Goal: Task Accomplishment & Management: Complete application form

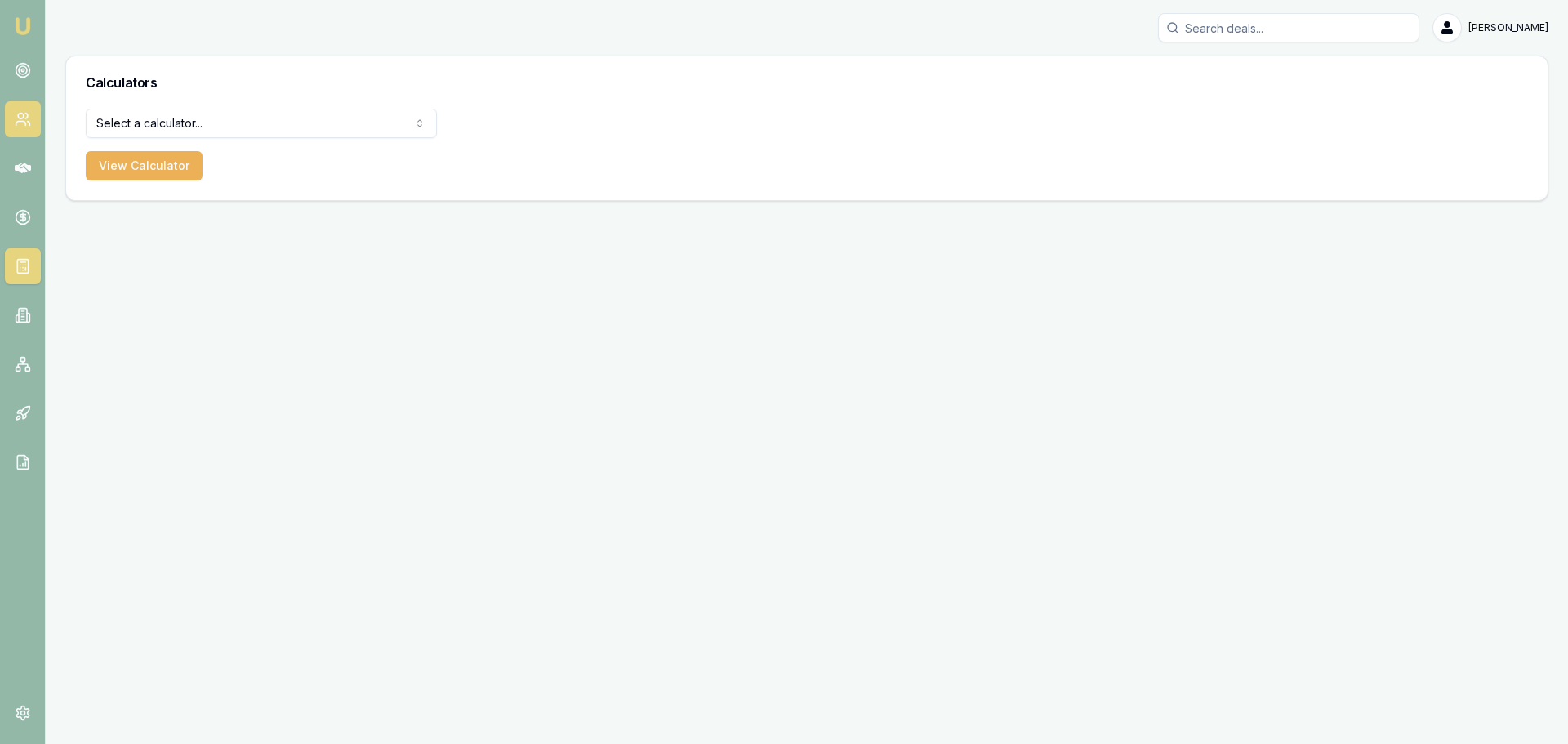
click at [24, 118] on icon at bounding box center [22, 119] width 16 height 16
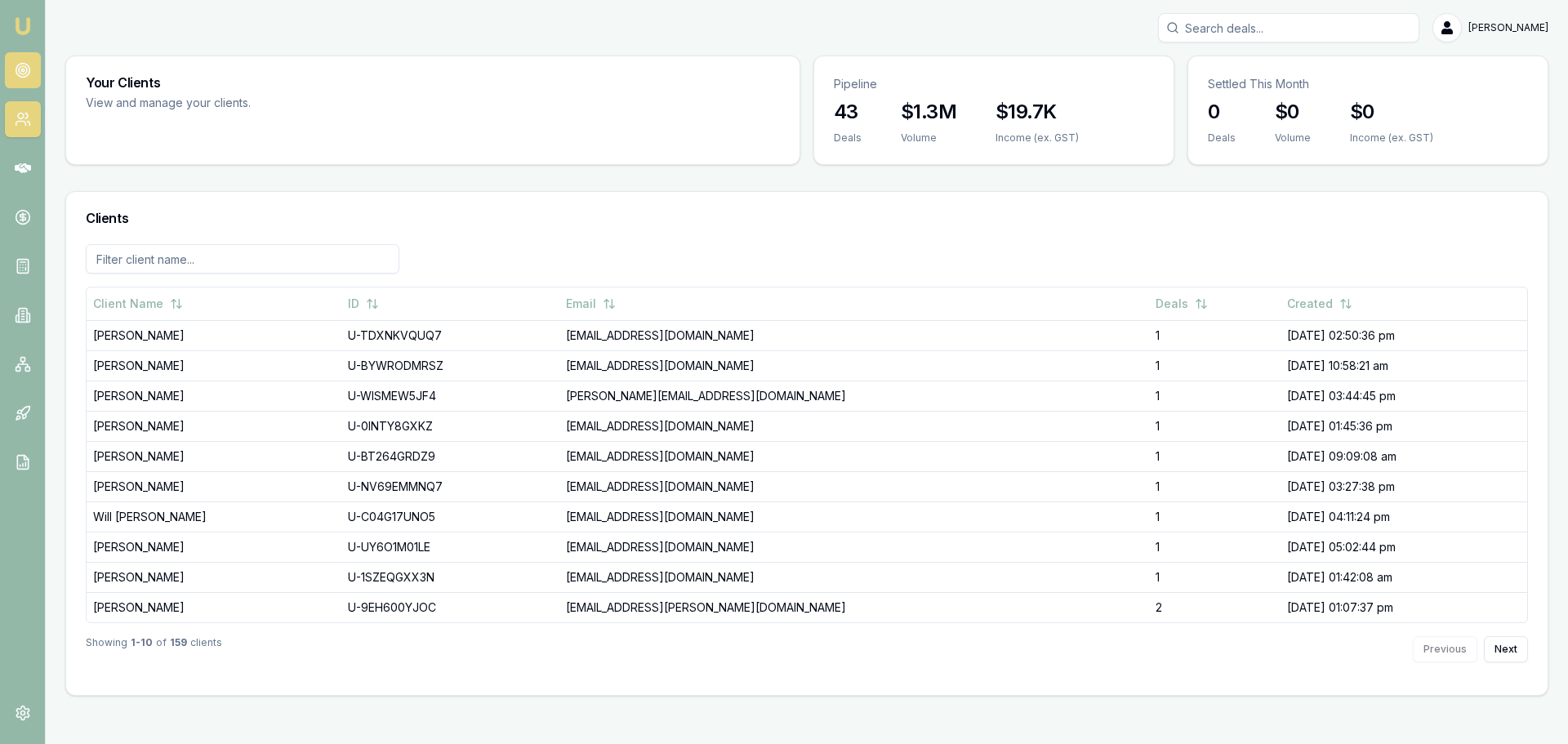
click at [22, 58] on link at bounding box center [23, 70] width 36 height 36
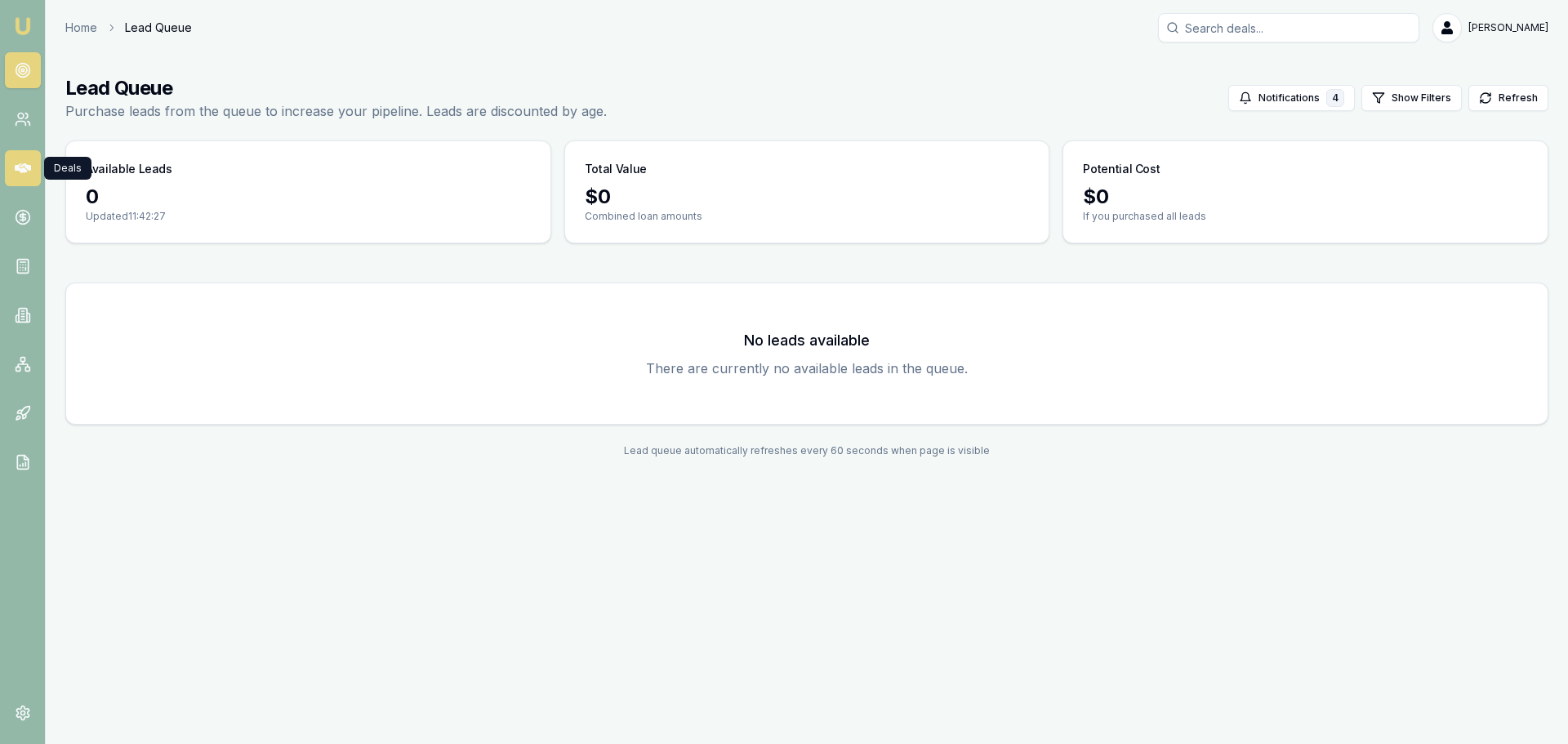
click at [28, 171] on icon at bounding box center [22, 168] width 16 height 16
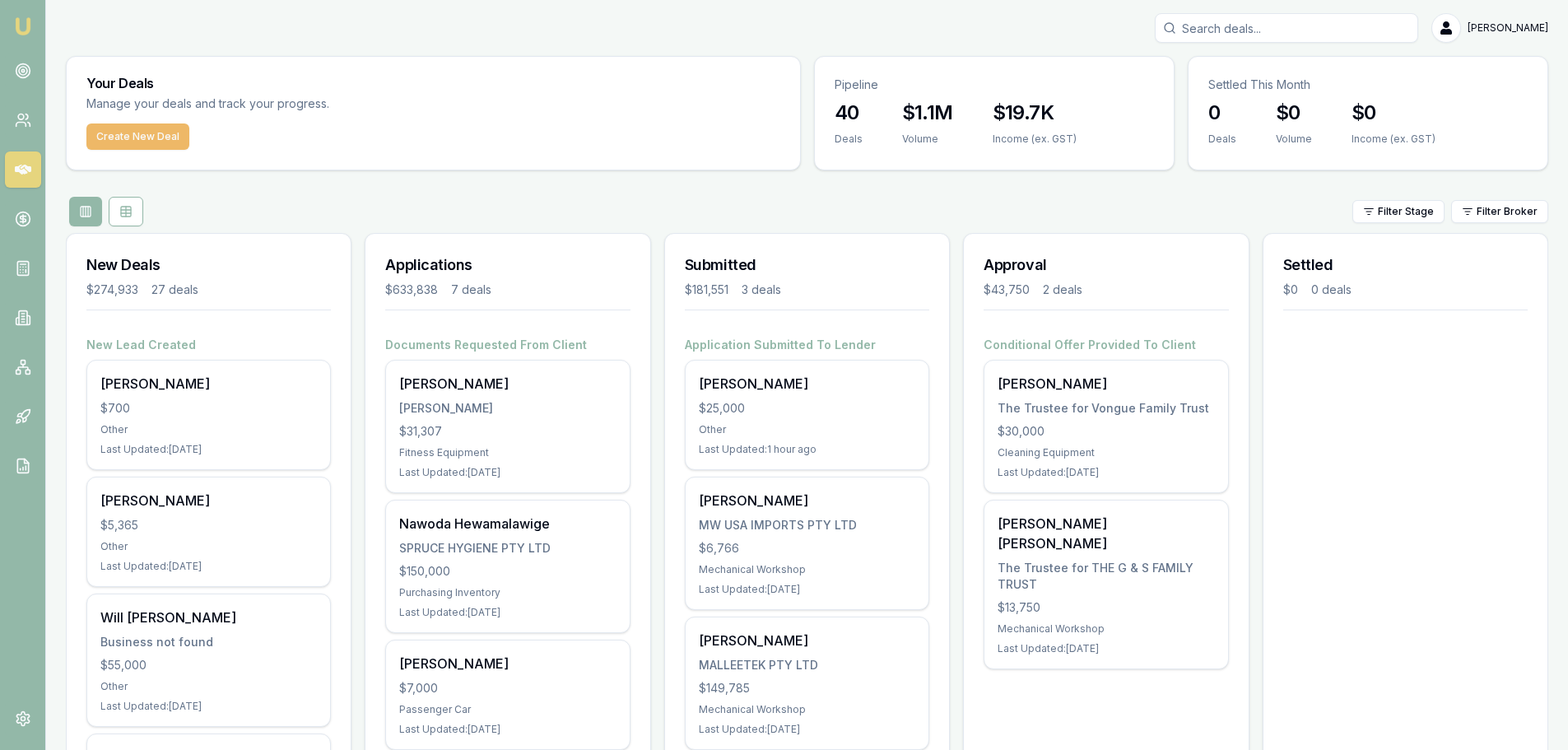
click at [114, 140] on button "Create New Deal" at bounding box center [138, 137] width 103 height 26
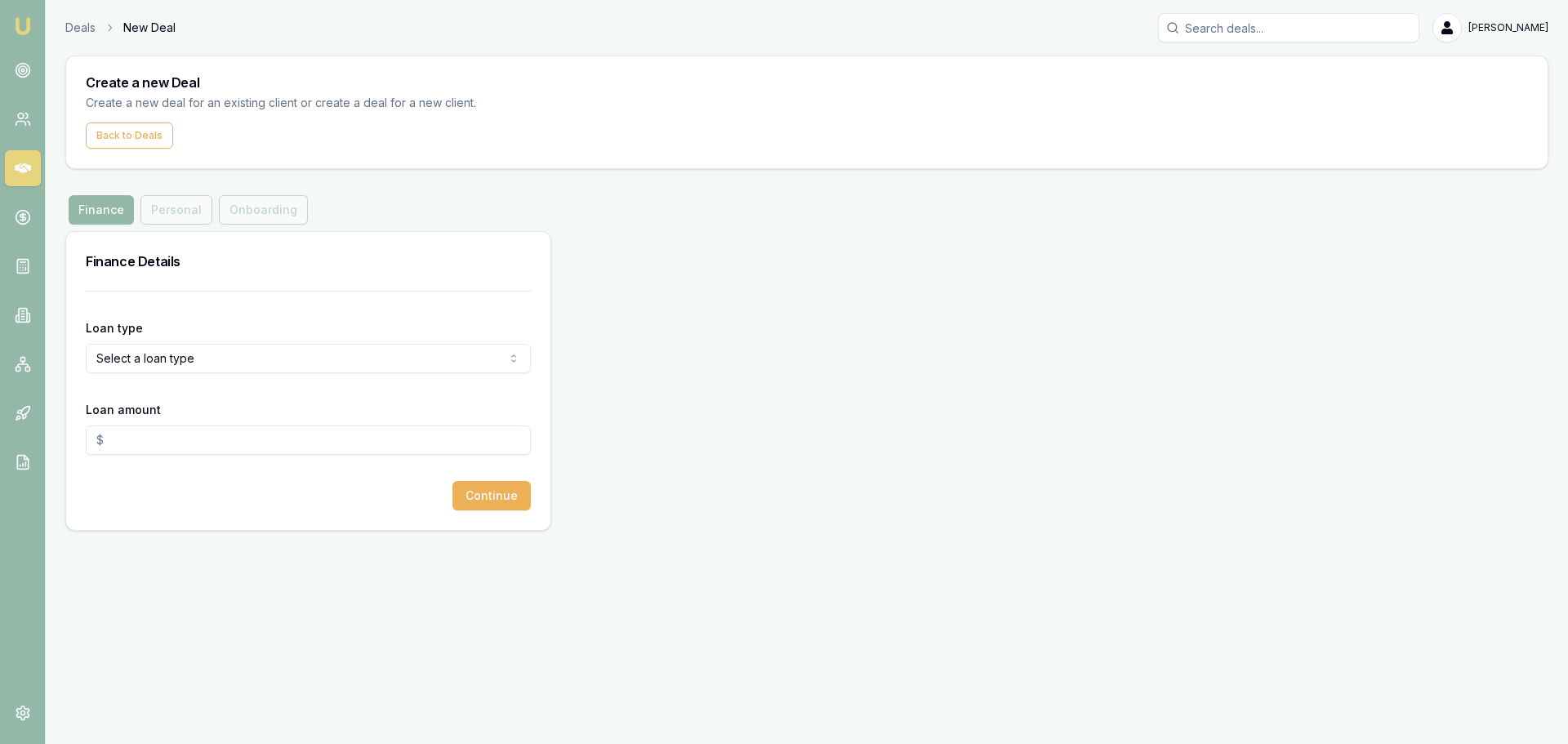
click at [175, 351] on html "Emu Broker Deals New Deal Brad Hearns Toggle Menu Create a new Deal Create a ne…" at bounding box center [784, 372] width 1568 height 744
select select "COMMERCIAL_ASSET"
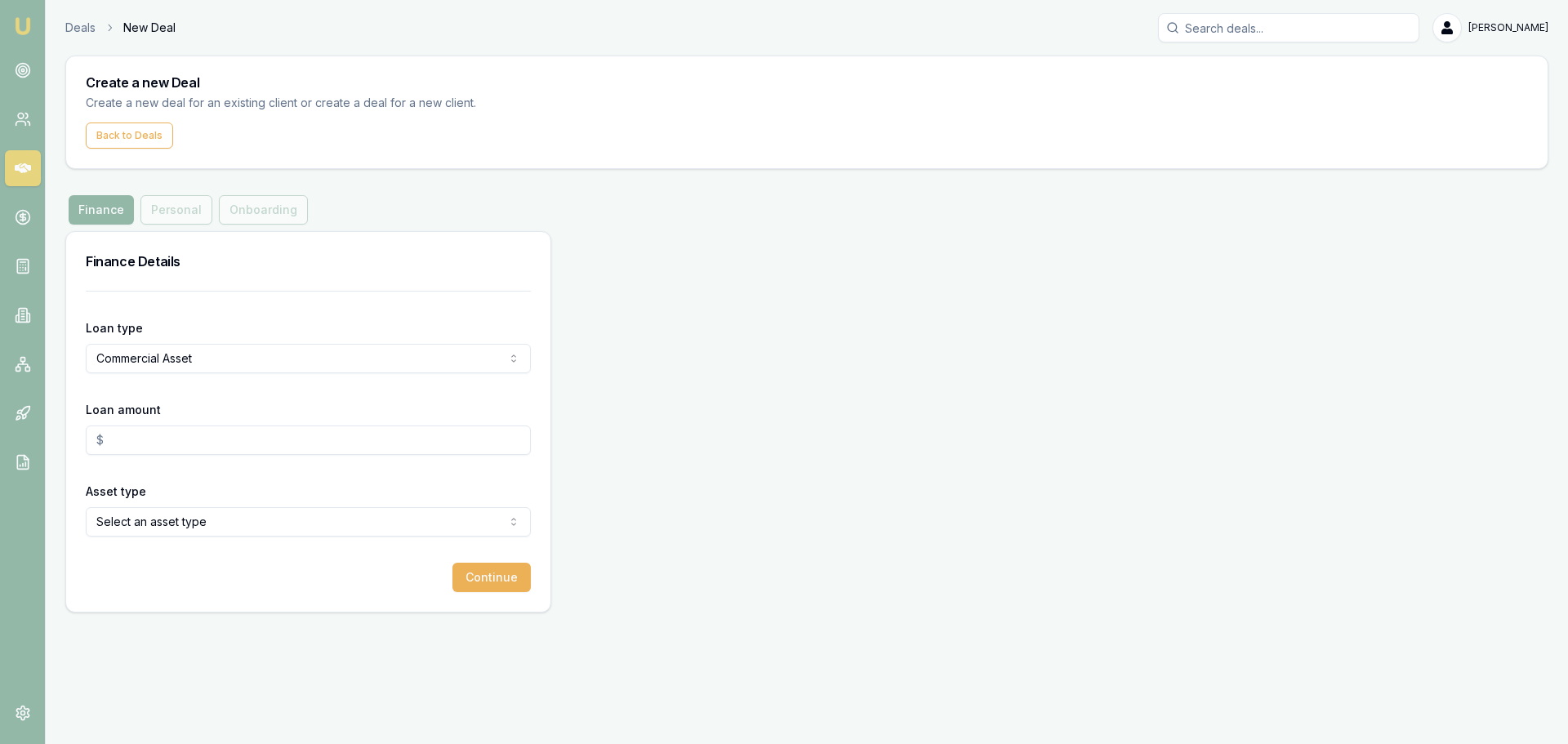
click at [267, 368] on html "Emu Broker Deals New Deal Brad Hearns Toggle Menu Create a new Deal Create a ne…" at bounding box center [784, 372] width 1568 height 744
click at [183, 442] on input "Loan amount" at bounding box center [308, 440] width 445 height 29
drag, startPoint x: 164, startPoint y: 441, endPoint x: 5, endPoint y: 440, distance: 159.0
click at [5, 440] on div "Emu Broker Deals New Deal Brad Hearns Toggle Menu Create a new Deal Create a ne…" at bounding box center [784, 372] width 1568 height 744
type input "$88,860.00"
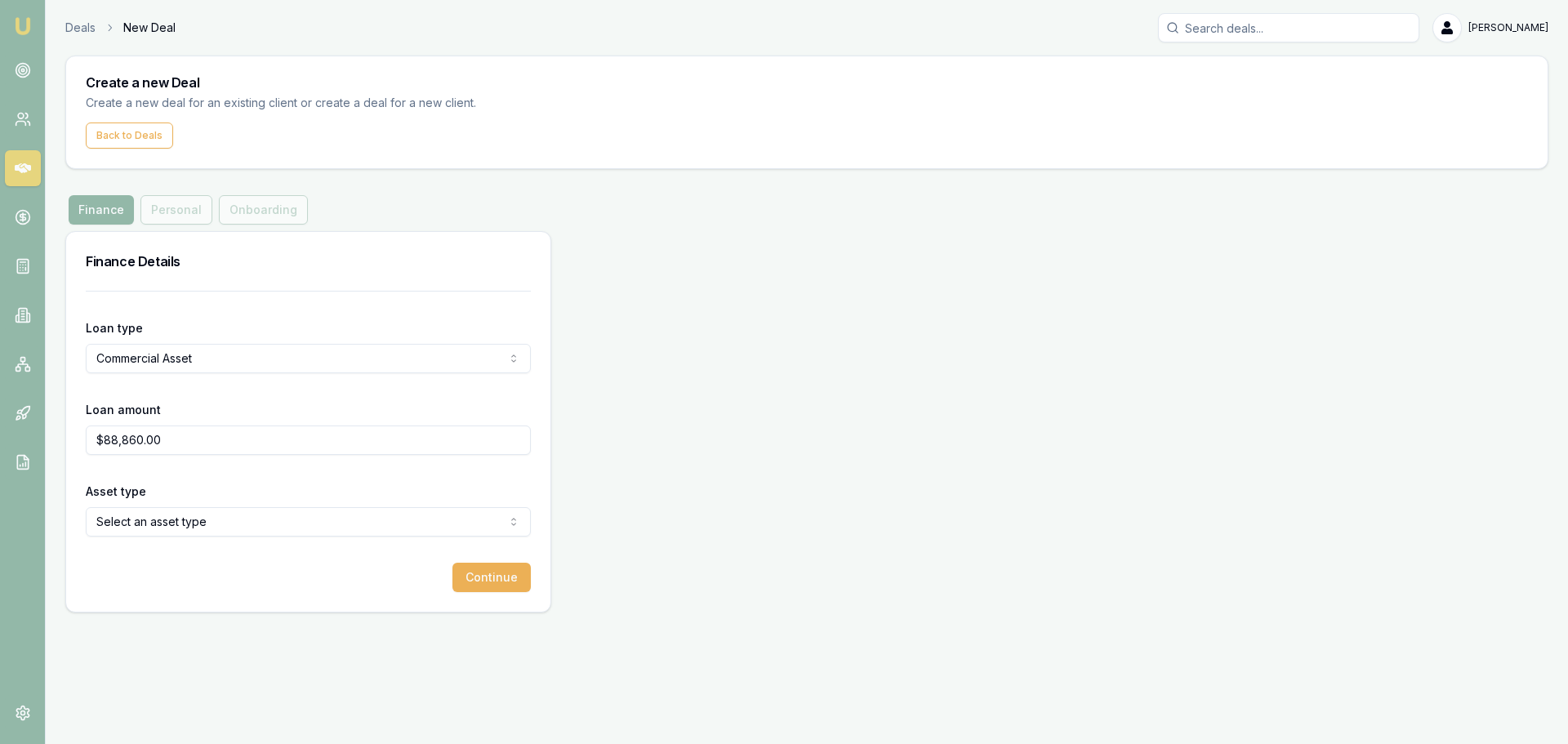
click at [260, 528] on html "Emu Broker Deals New Deal Brad Hearns Toggle Menu Create a new Deal Create a ne…" at bounding box center [784, 372] width 1568 height 744
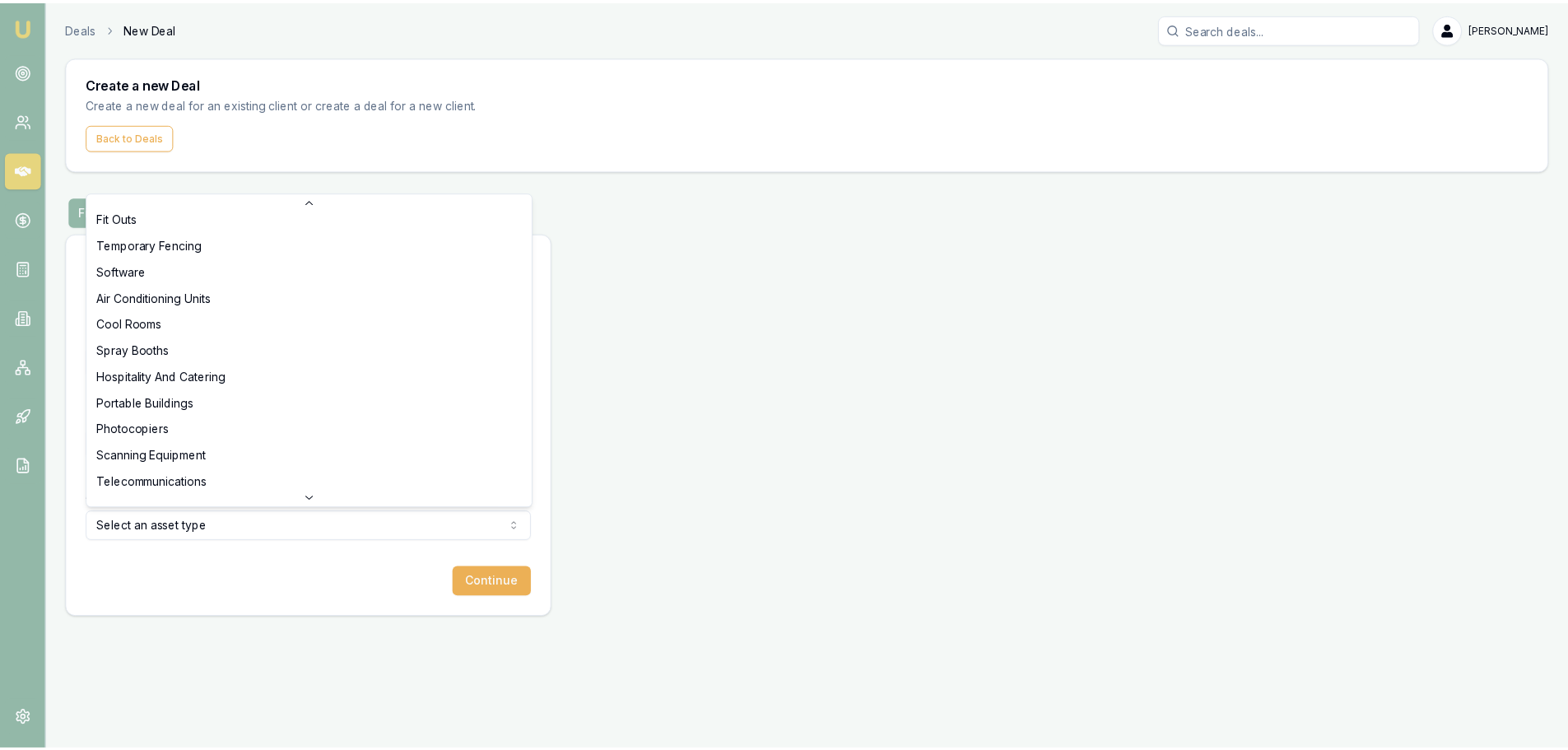
scroll to position [923, 0]
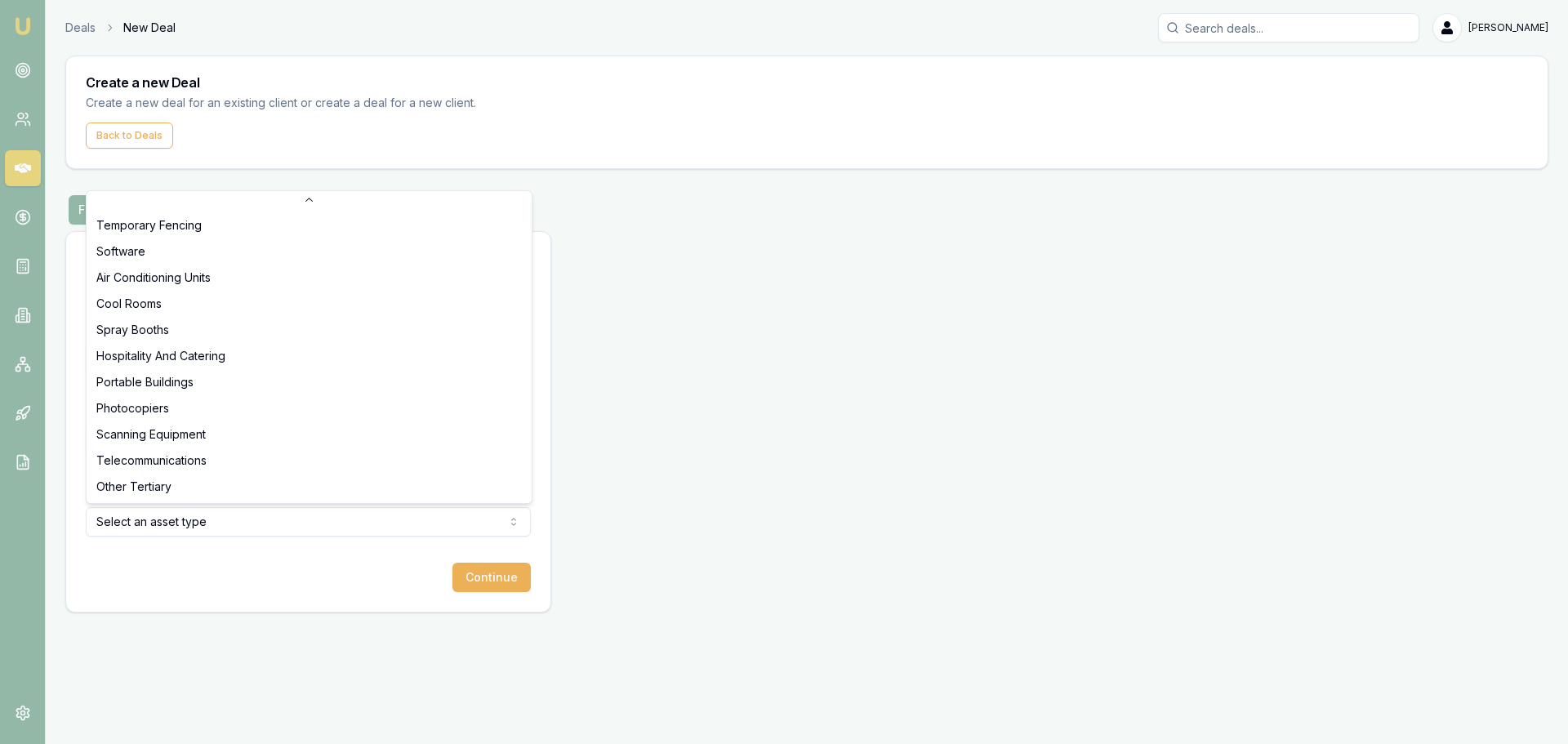
select select "OTHER_TERTIARY"
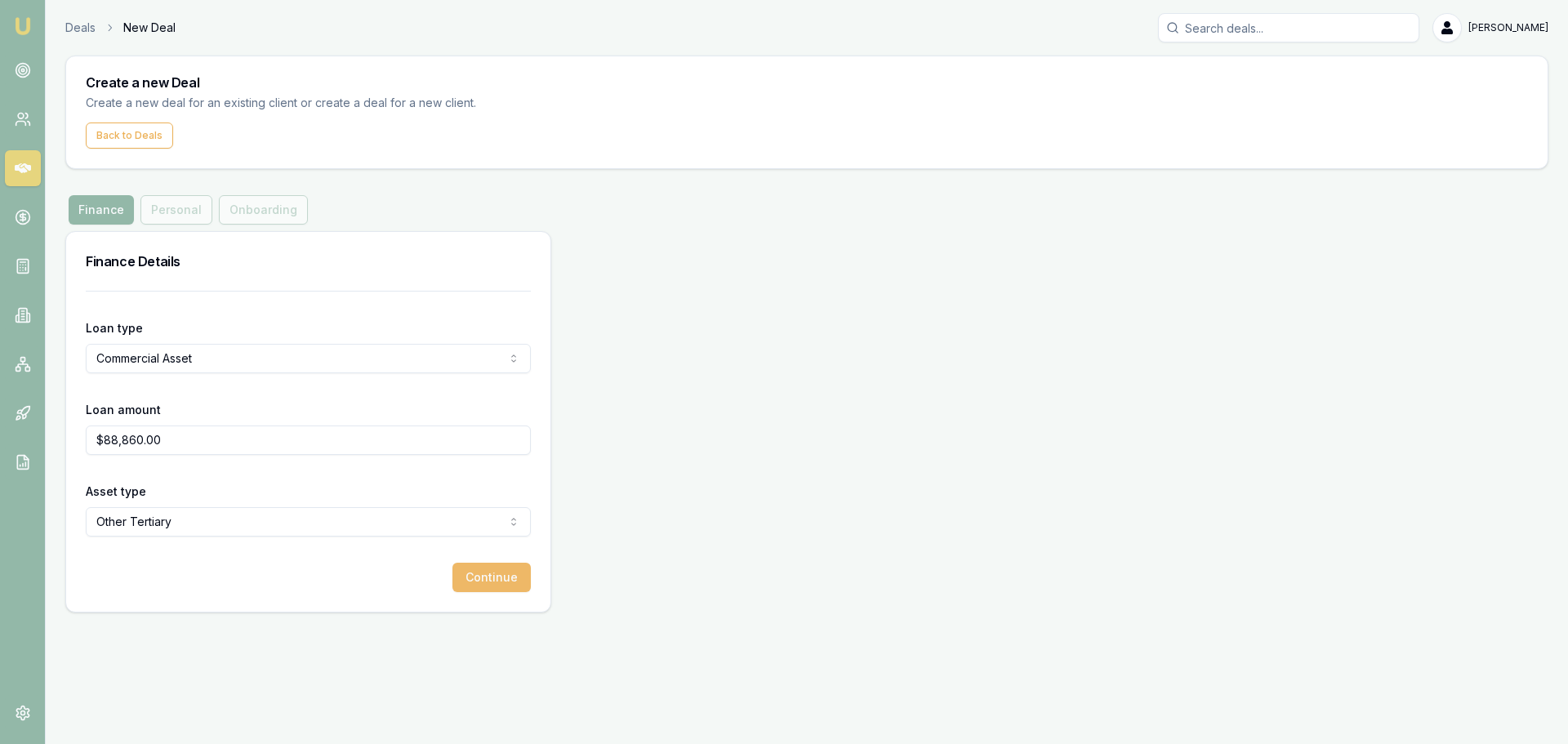
click at [505, 591] on button "Continue" at bounding box center [492, 577] width 79 height 29
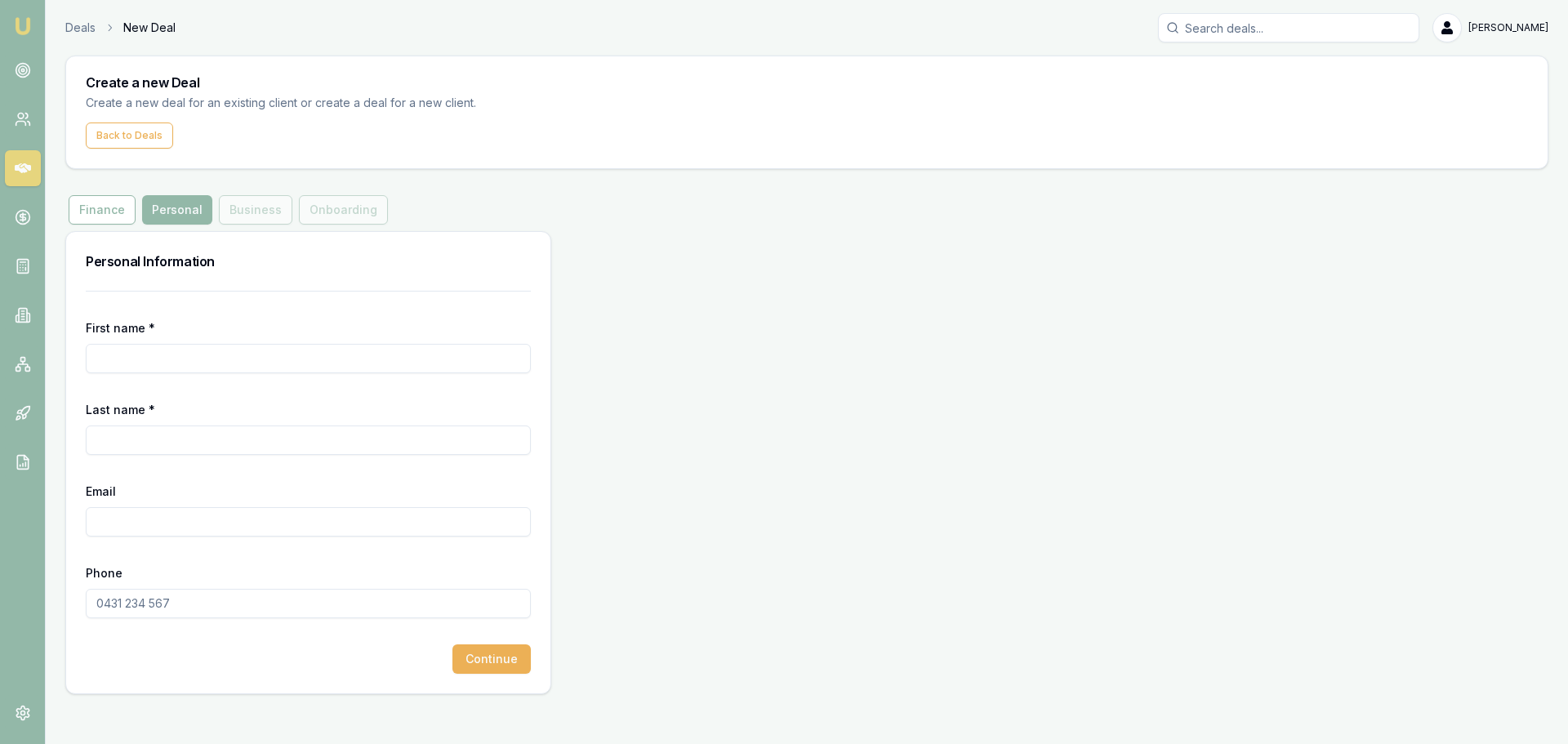
click at [145, 353] on input "First name *" at bounding box center [308, 358] width 445 height 29
paste input "Hari Shotham"
click at [153, 357] on input "Hari Shotham" at bounding box center [308, 358] width 445 height 29
type input "Hari"
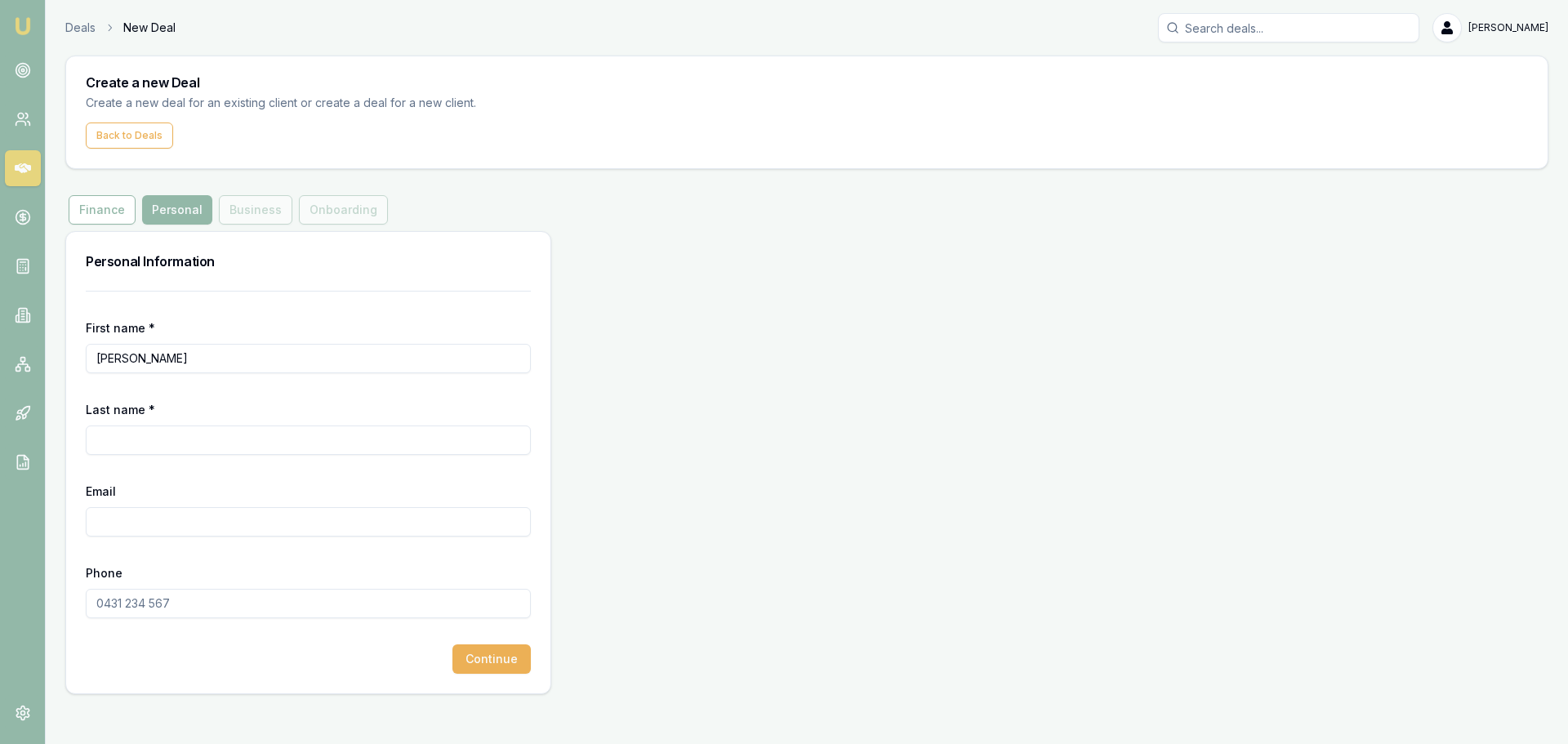
click at [130, 424] on div "Last name *" at bounding box center [308, 427] width 445 height 55
click at [133, 433] on input "Last name *" at bounding box center [308, 440] width 445 height 29
paste input "Shotham"
type input "Shotham"
click at [189, 350] on input "Hari" at bounding box center [308, 358] width 445 height 29
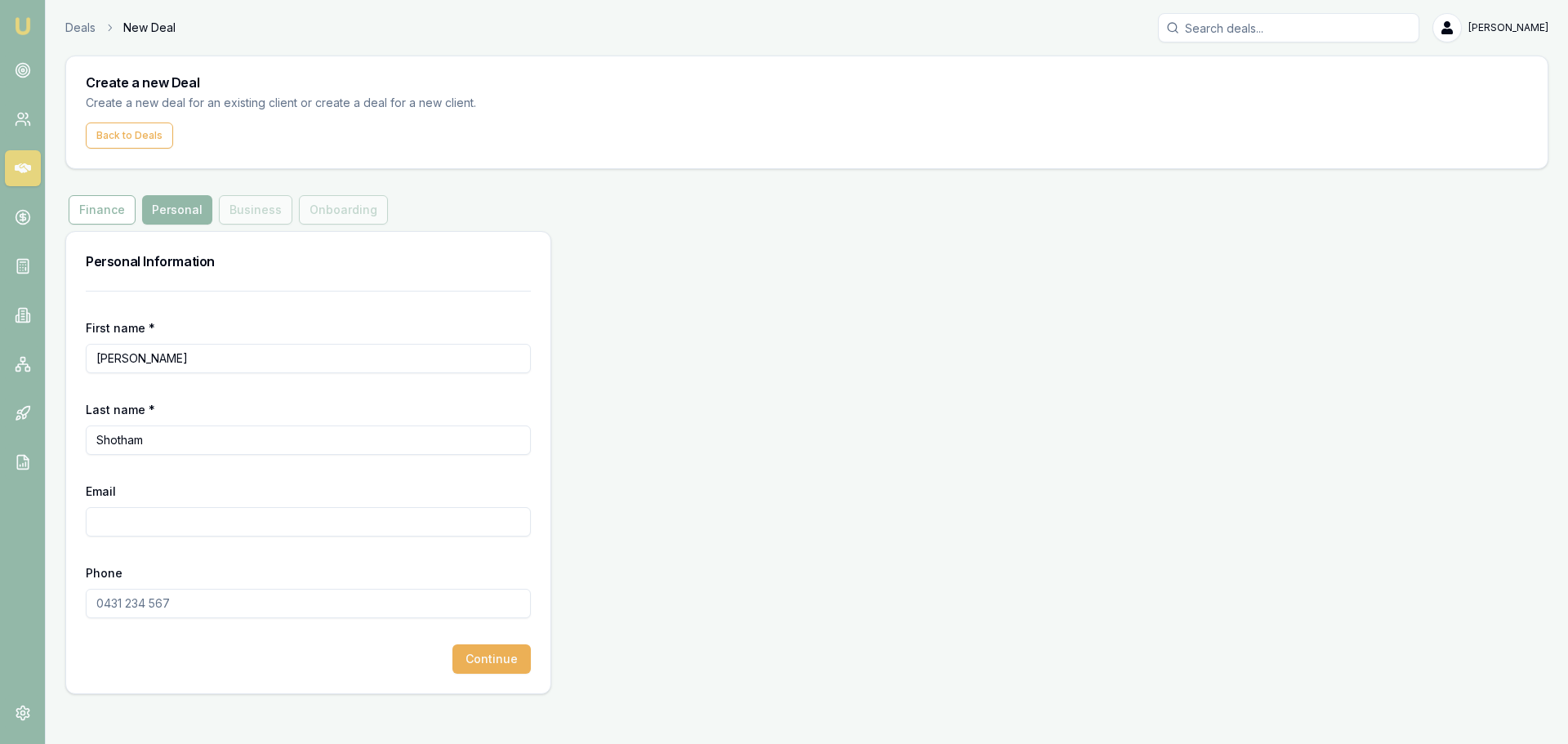
type input "Hari"
type input "b"
click at [162, 523] on input "Email" at bounding box center [308, 522] width 445 height 29
paste input "shotham.hari8888@gmail.com"
type input "shotham.hari8888@gmail.com"
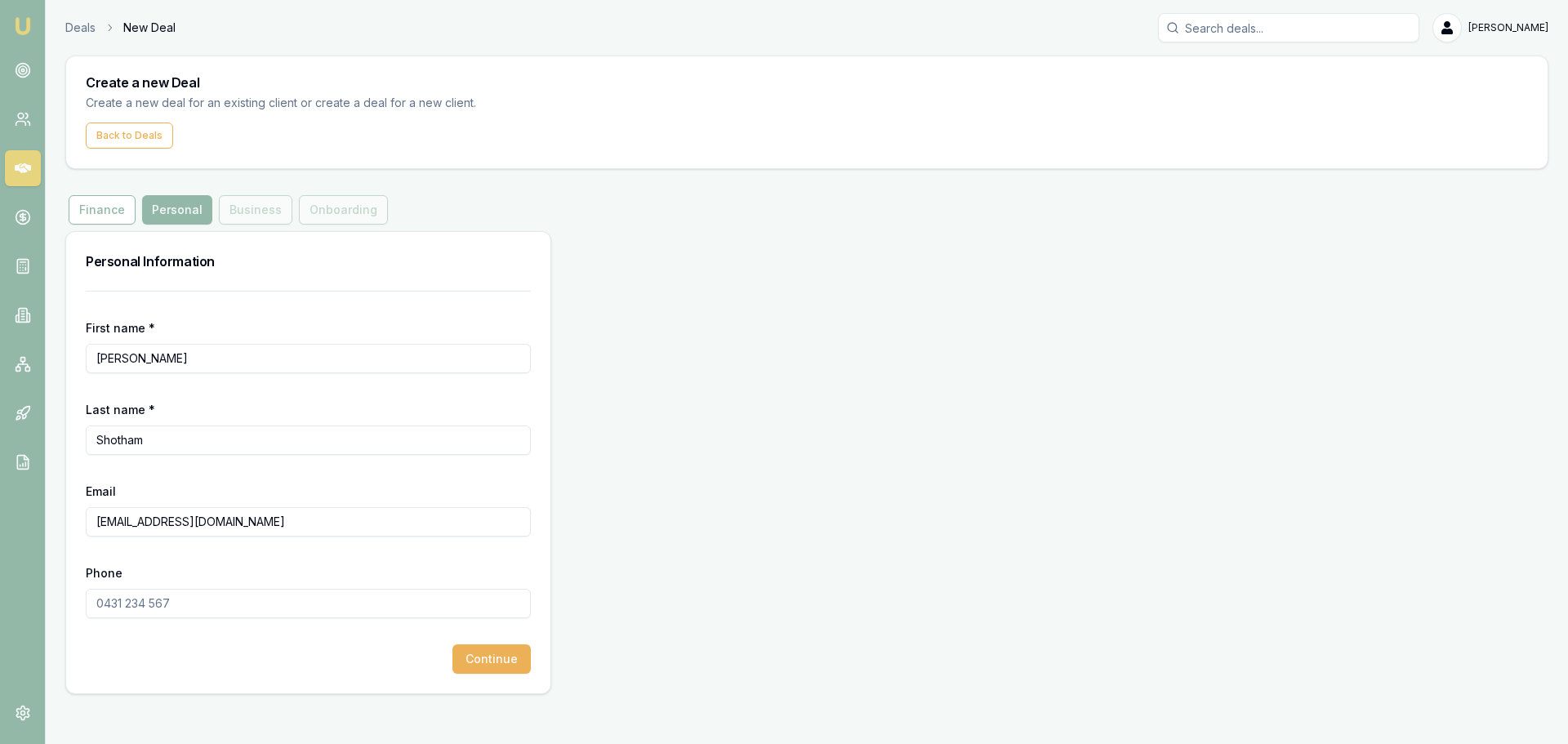
click at [203, 599] on input "Phone" at bounding box center [308, 604] width 445 height 29
click at [153, 607] on input "Phone" at bounding box center [308, 604] width 445 height 29
paste input "0403 251 657"
type input "0403 251 657"
click at [499, 663] on button "Continue" at bounding box center [492, 659] width 79 height 29
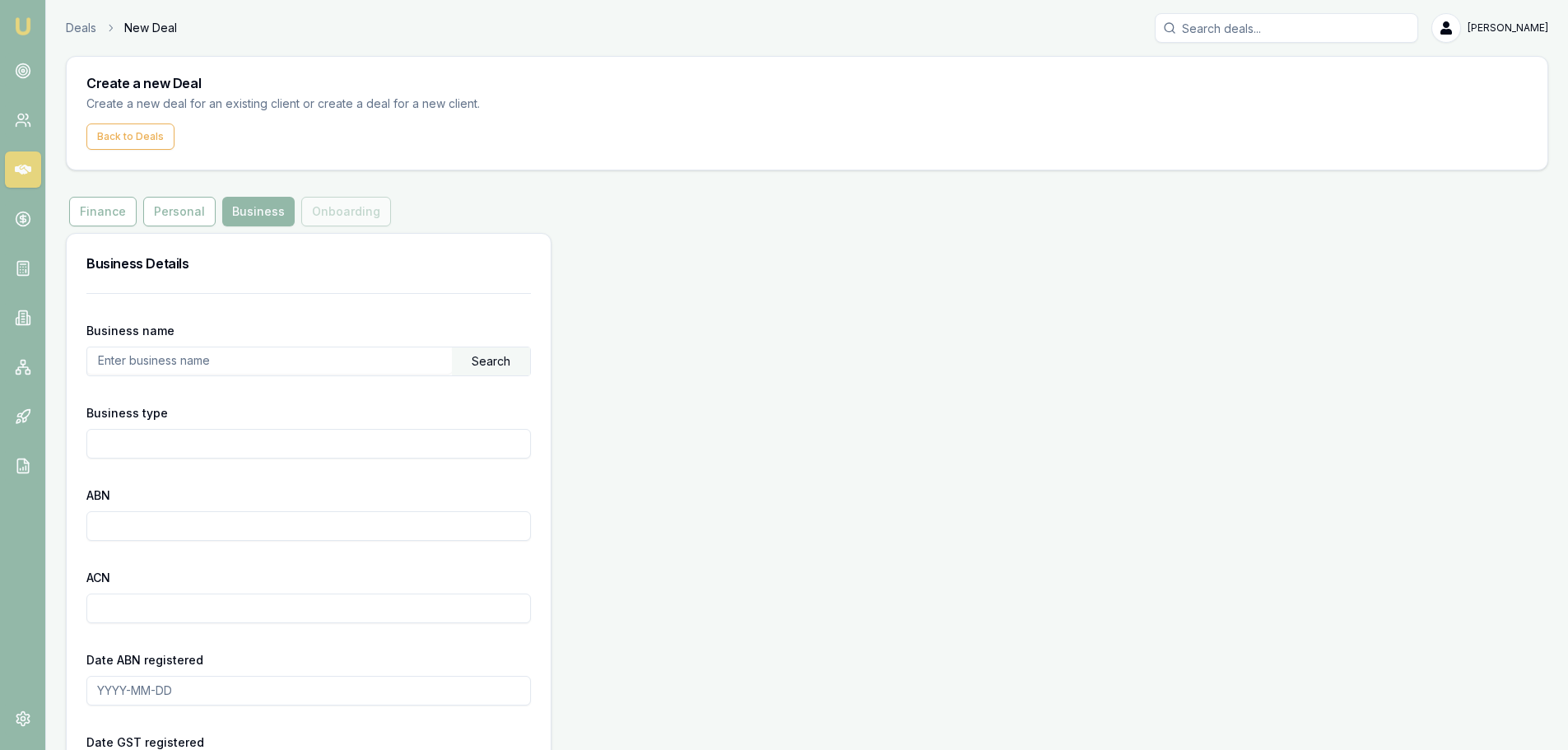
click at [182, 365] on input "text" at bounding box center [269, 360] width 365 height 26
paste input "All Vending Pty Ltd"
click at [492, 361] on div "Search" at bounding box center [491, 361] width 78 height 28
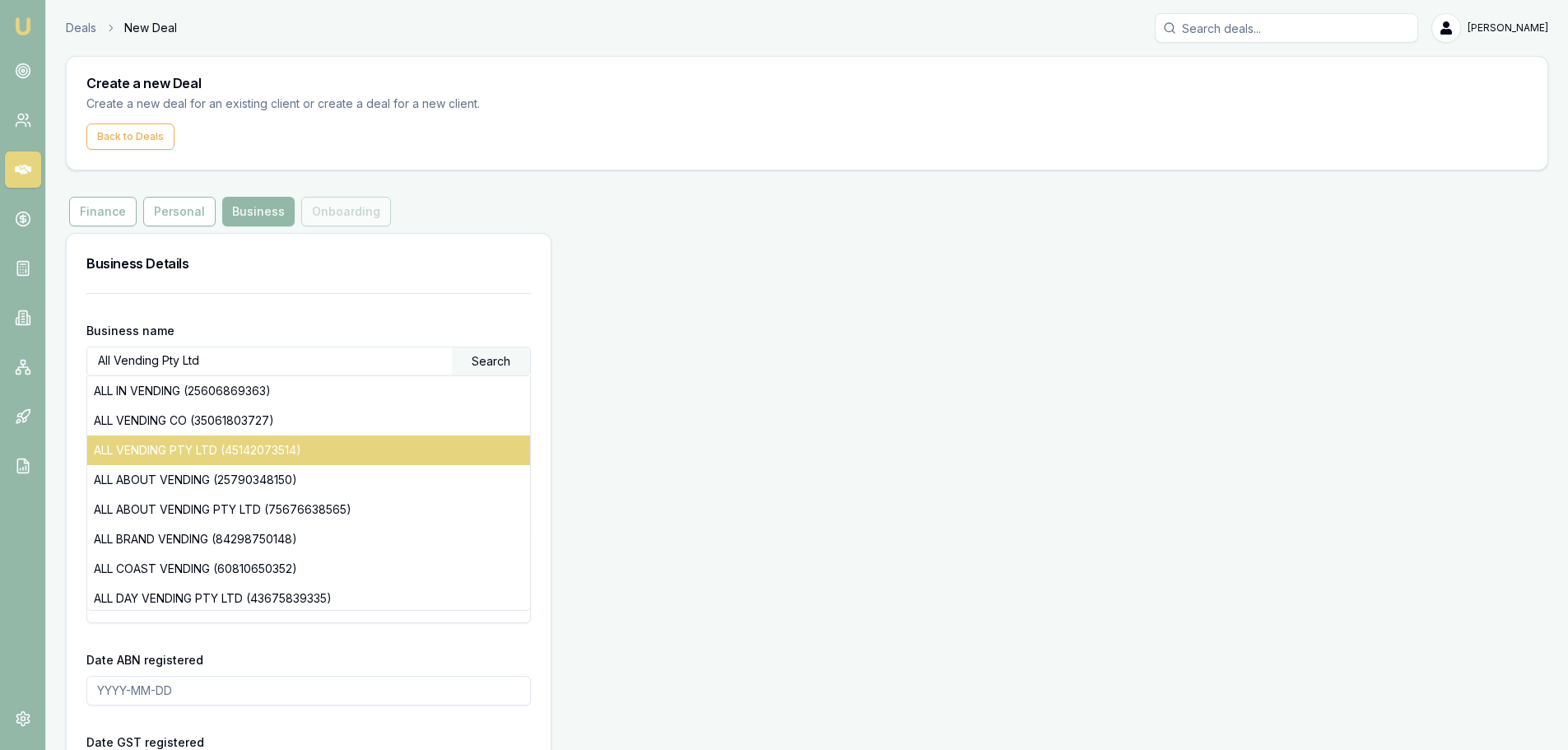
click at [161, 457] on div "ALL VENDING PTY LTD (45142073514)" at bounding box center [309, 450] width 443 height 30
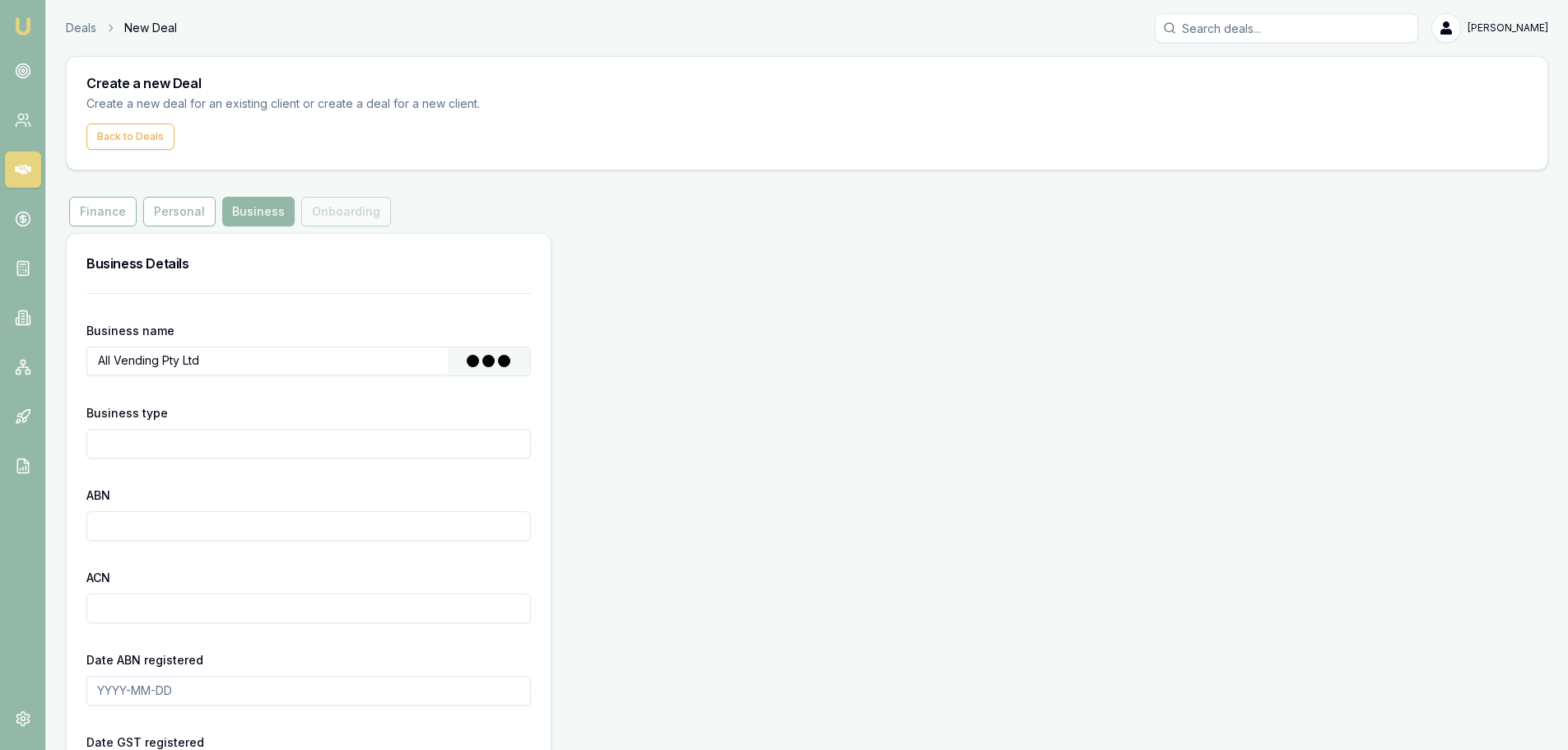
type input "ALL VENDING PTY LTD"
type input "Australian Private Company"
type input "45142073514"
type input "142073514"
type input "2010-02-16"
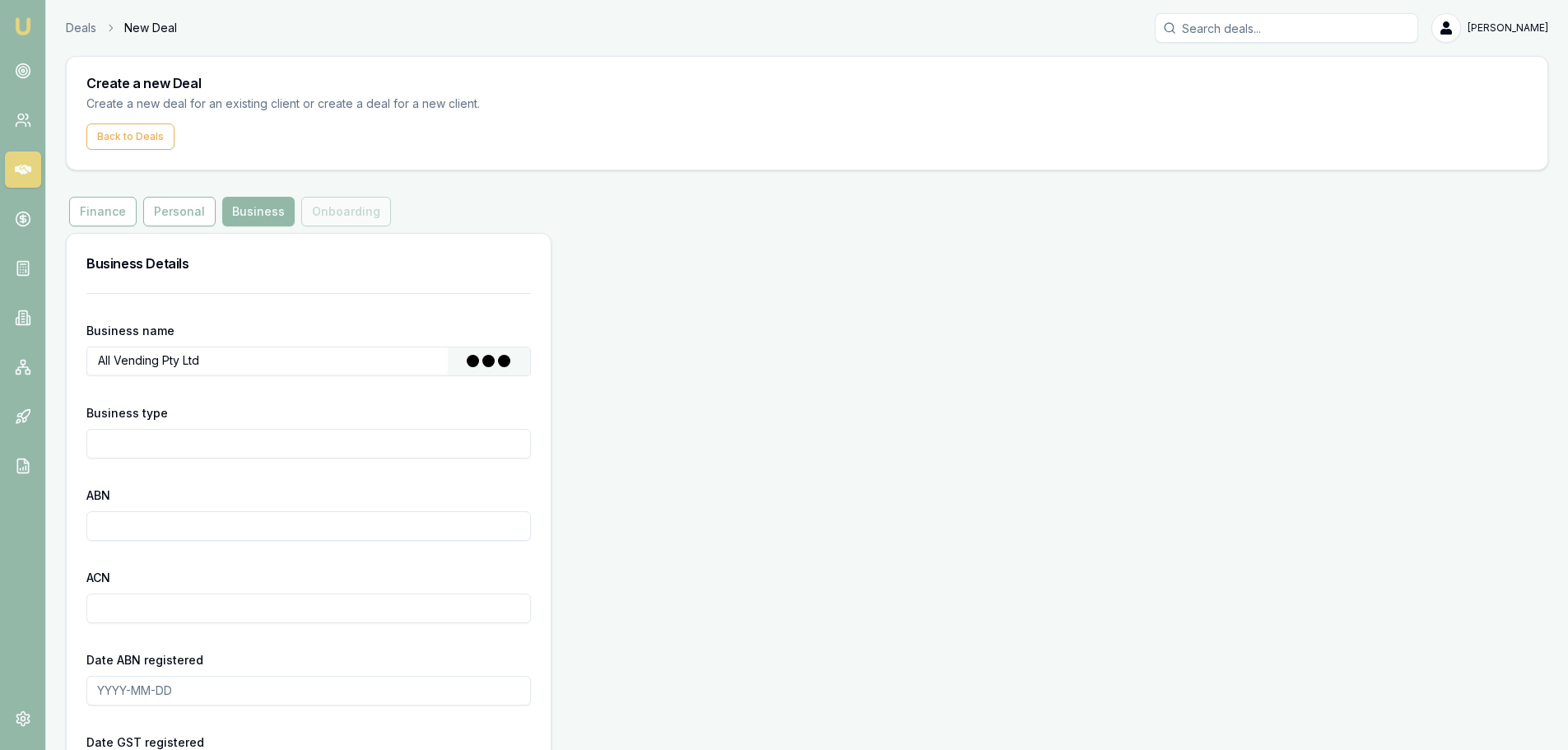
type input "2010-02-16"
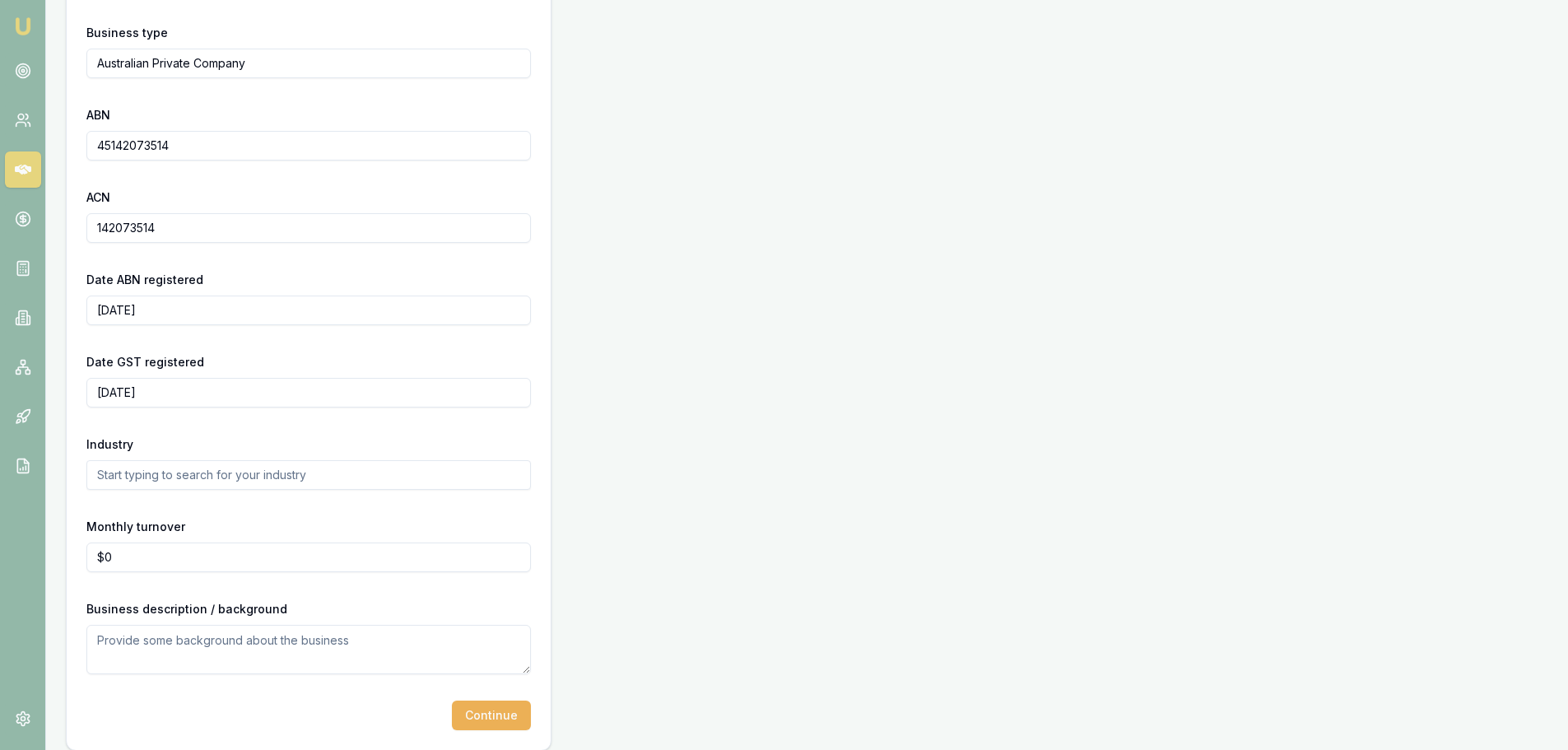
scroll to position [394, 0]
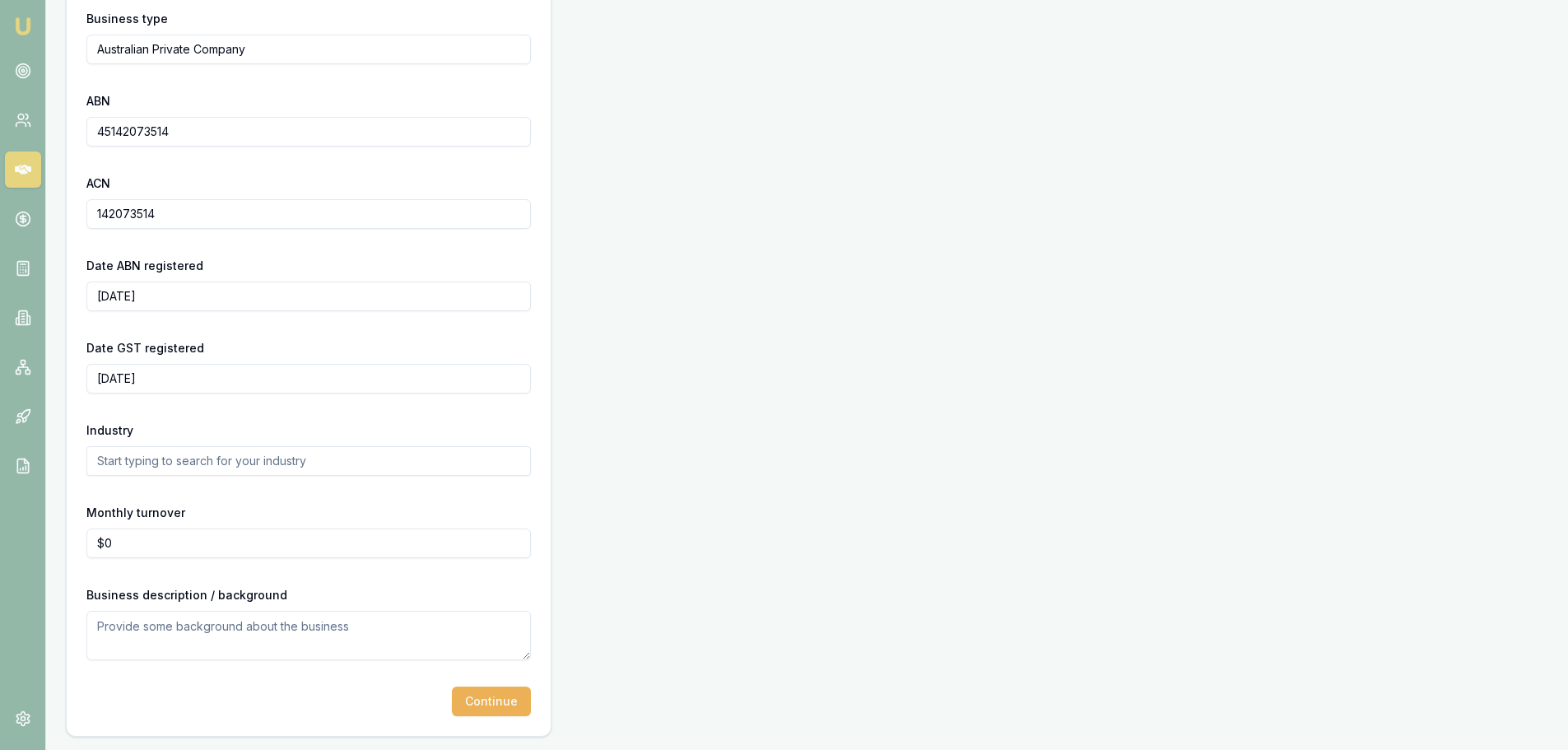
click at [161, 457] on input "text" at bounding box center [309, 461] width 445 height 30
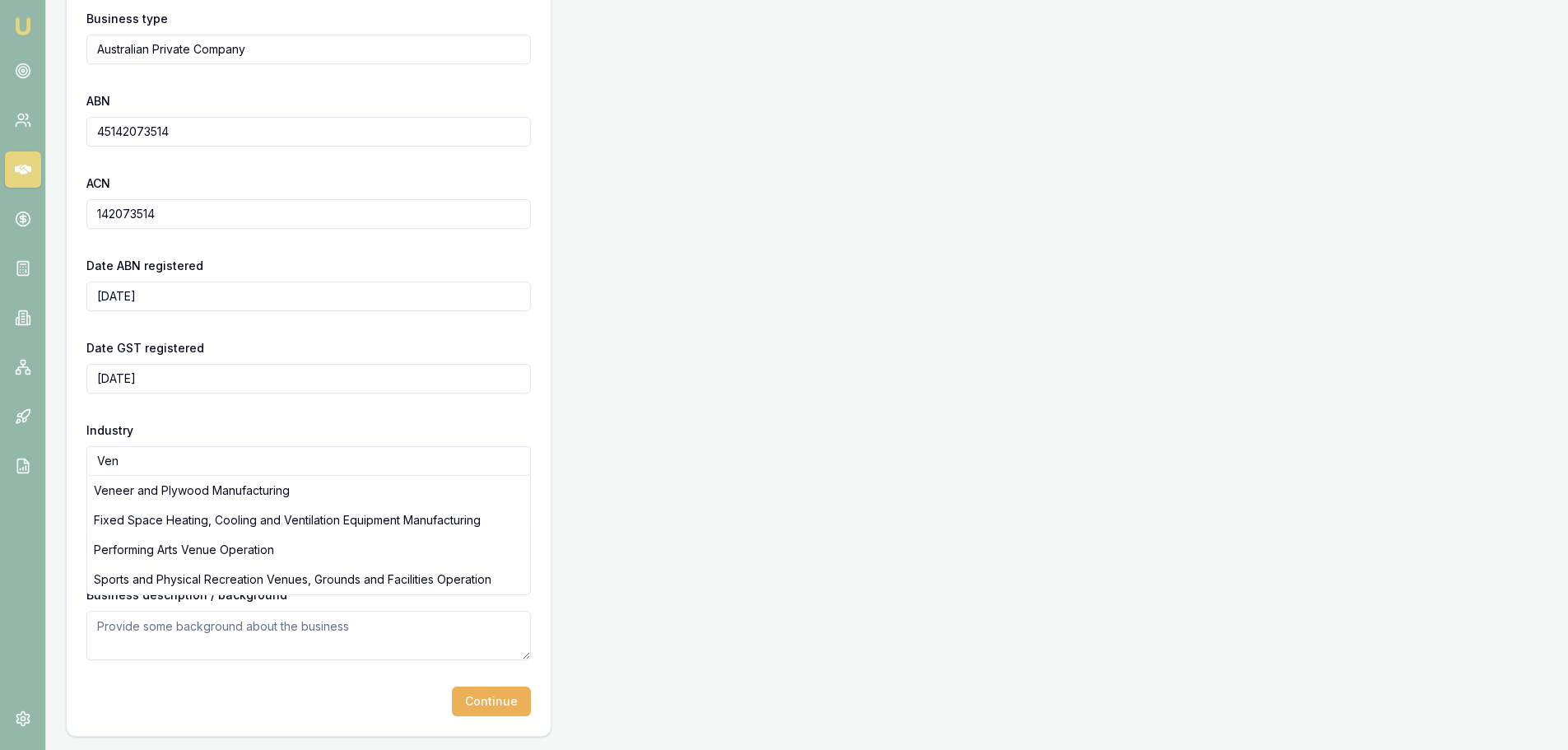
type input "Vend"
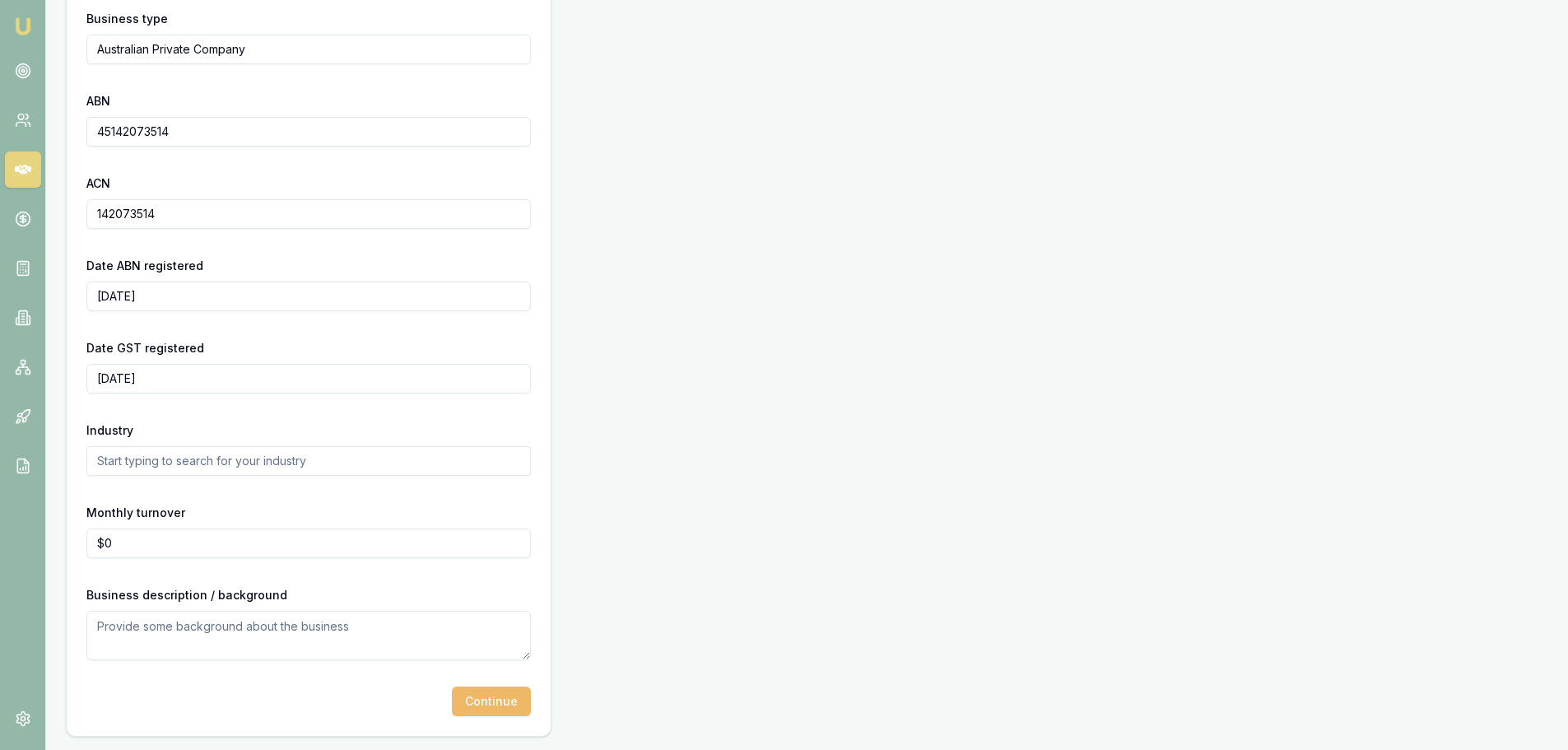
click at [482, 706] on button "Continue" at bounding box center [491, 701] width 79 height 30
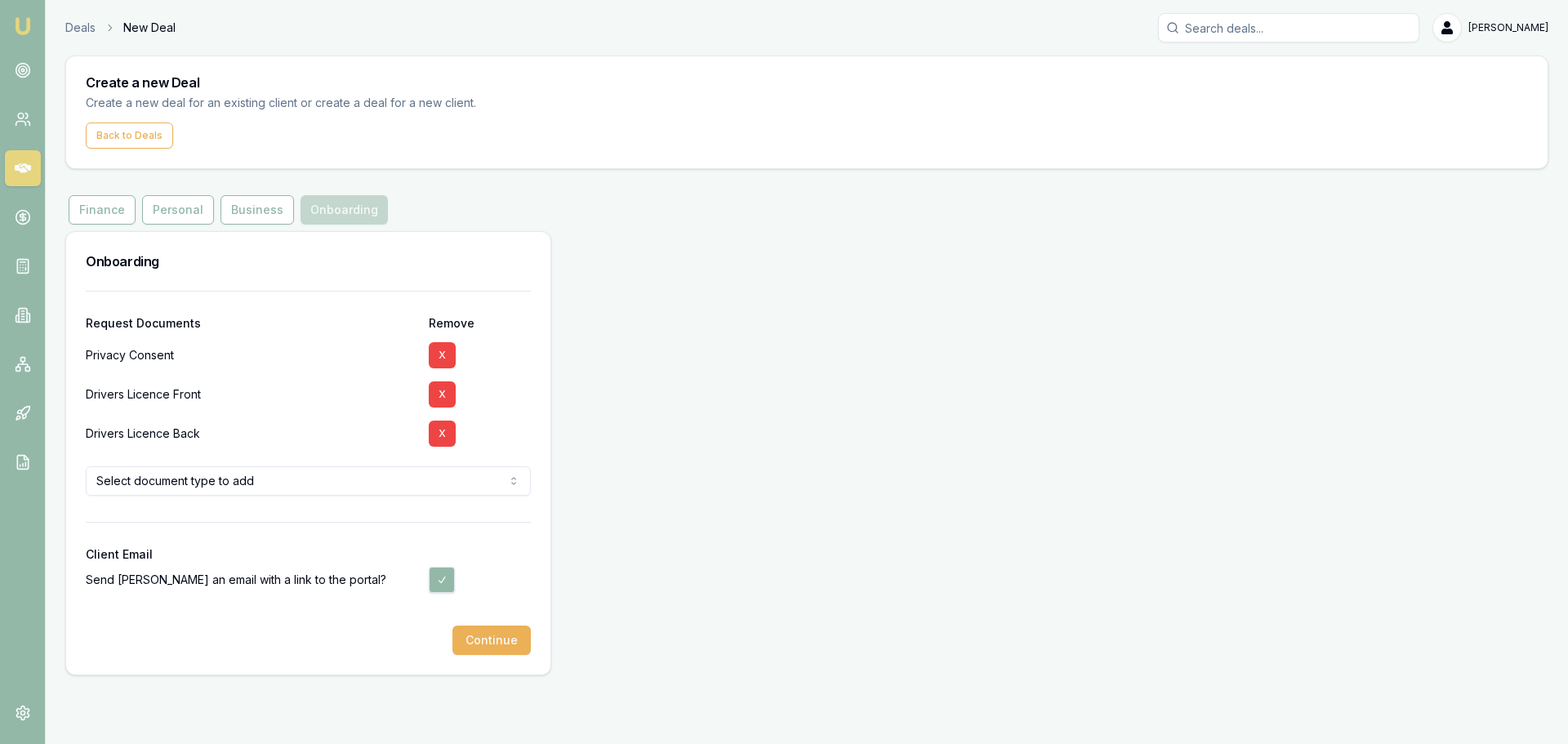
click at [371, 478] on html "Emu Broker Deals New Deal Brad Hearns Toggle Menu Create a new Deal Create a ne…" at bounding box center [784, 372] width 1568 height 744
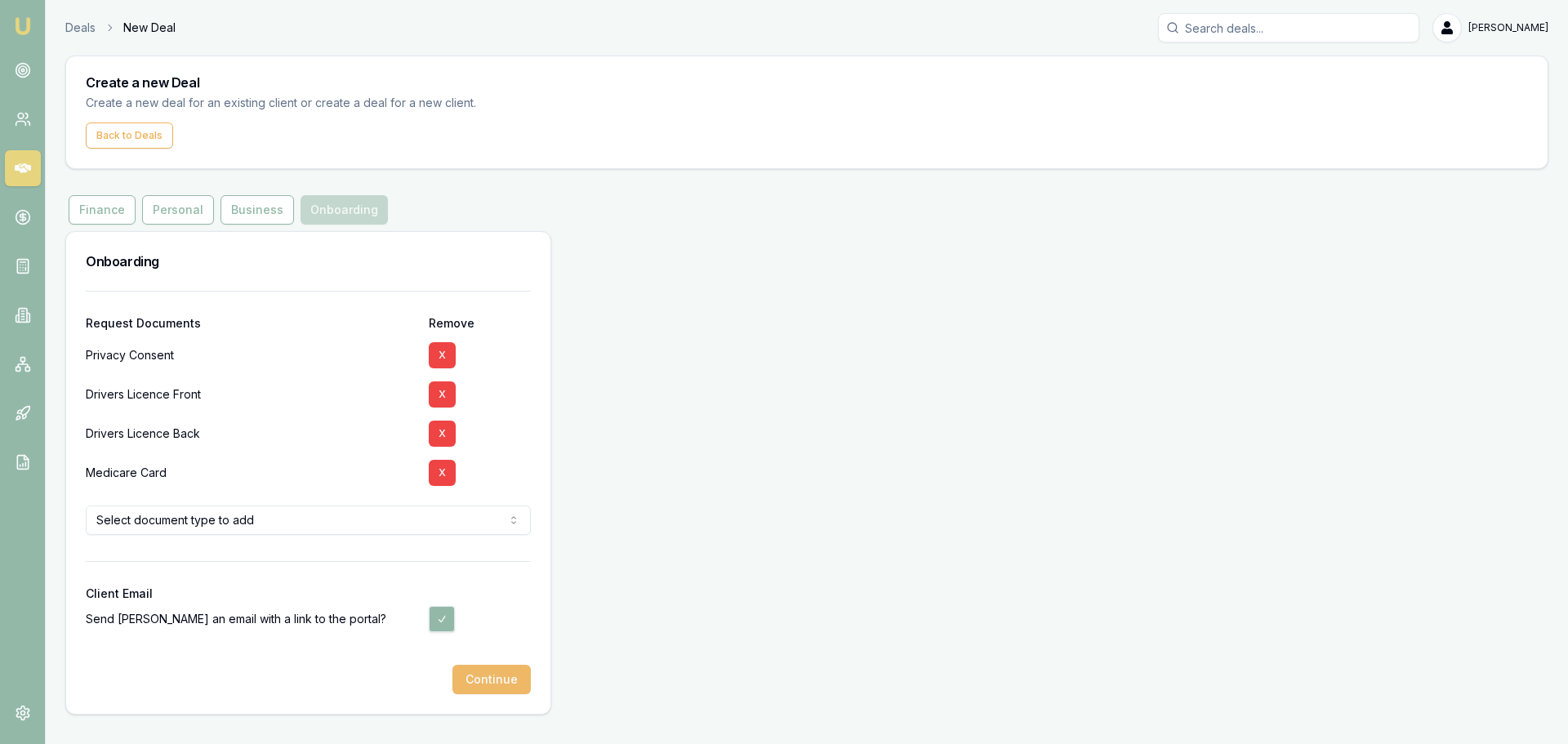
click at [481, 677] on button "Continue" at bounding box center [492, 679] width 79 height 29
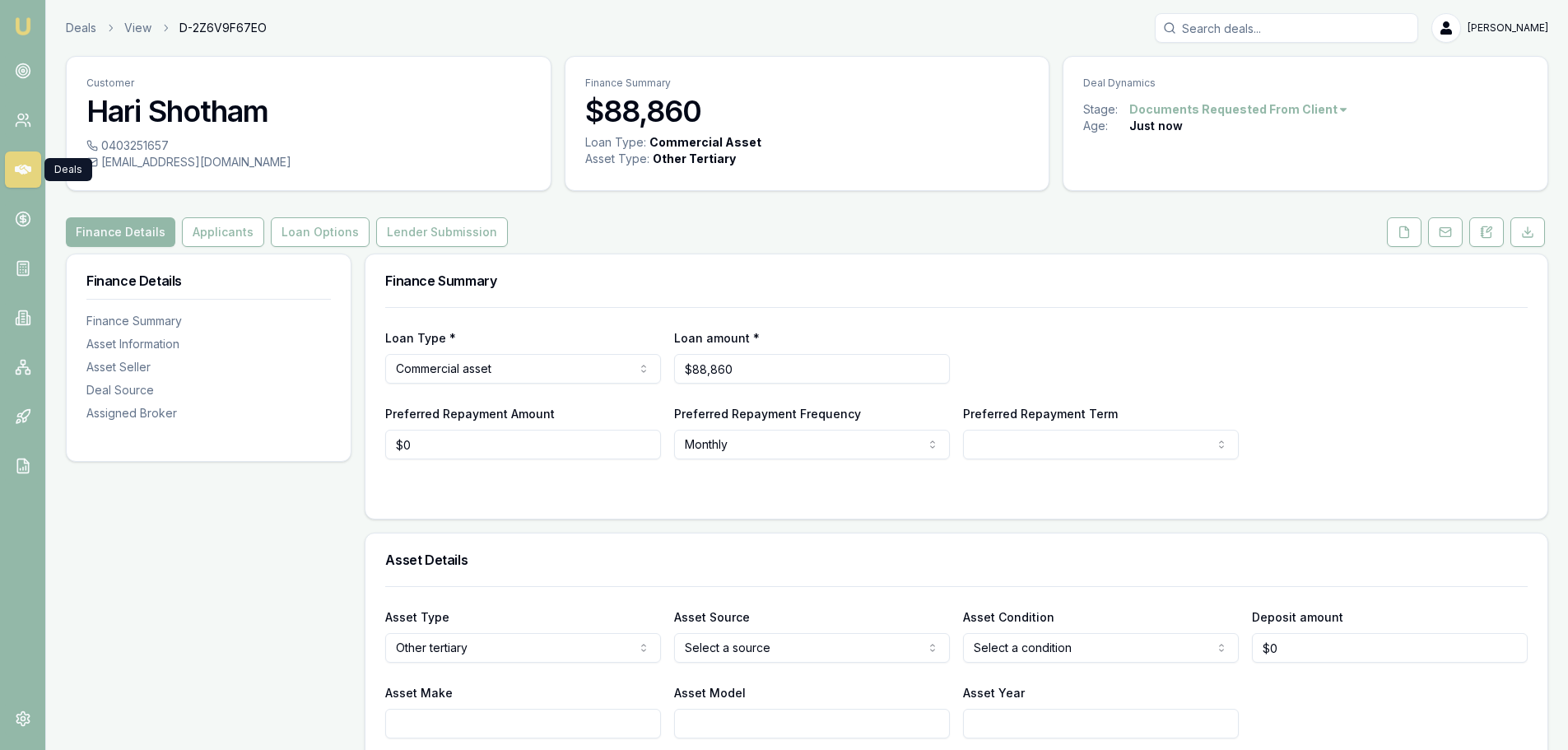
click at [24, 173] on icon at bounding box center [23, 169] width 17 height 10
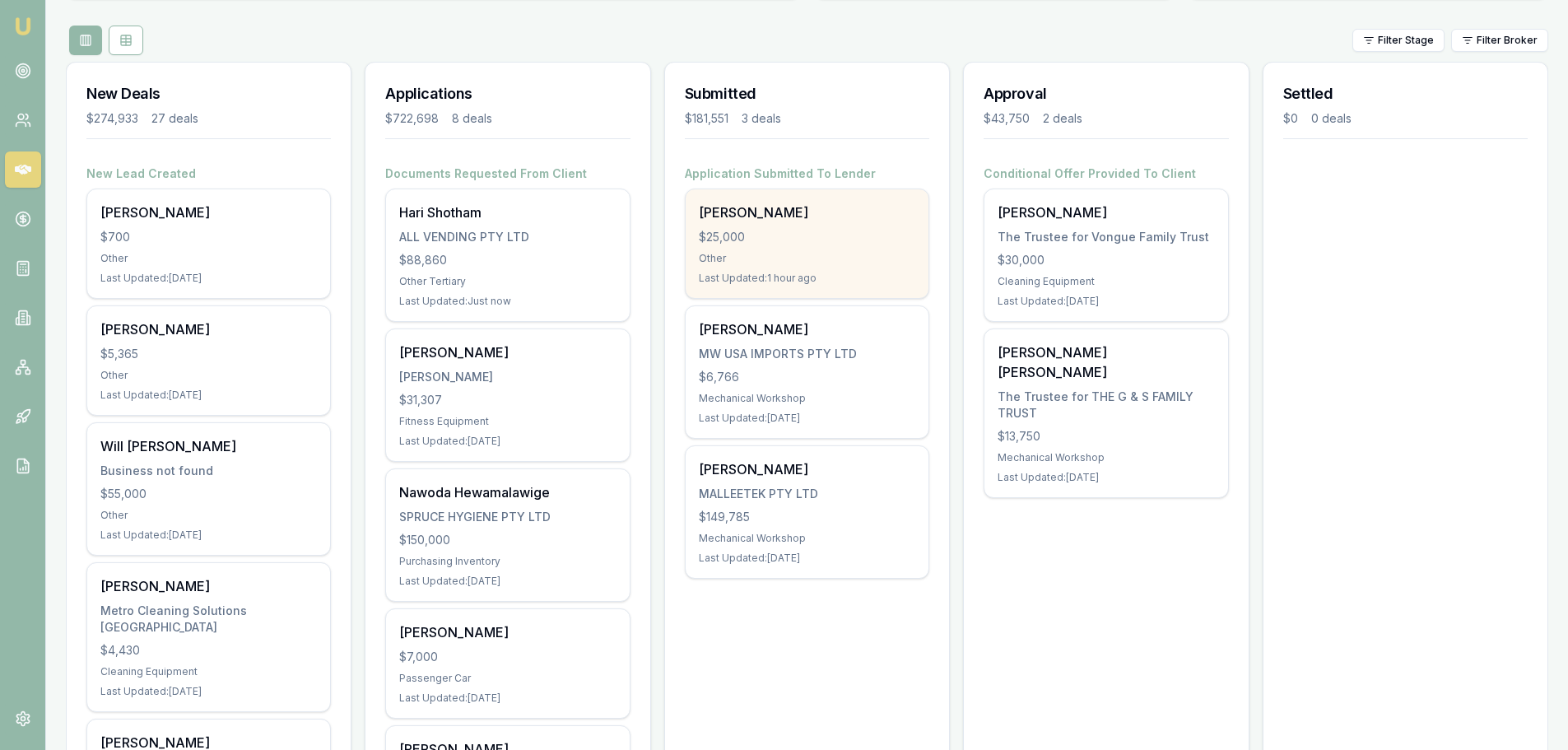
scroll to position [247, 0]
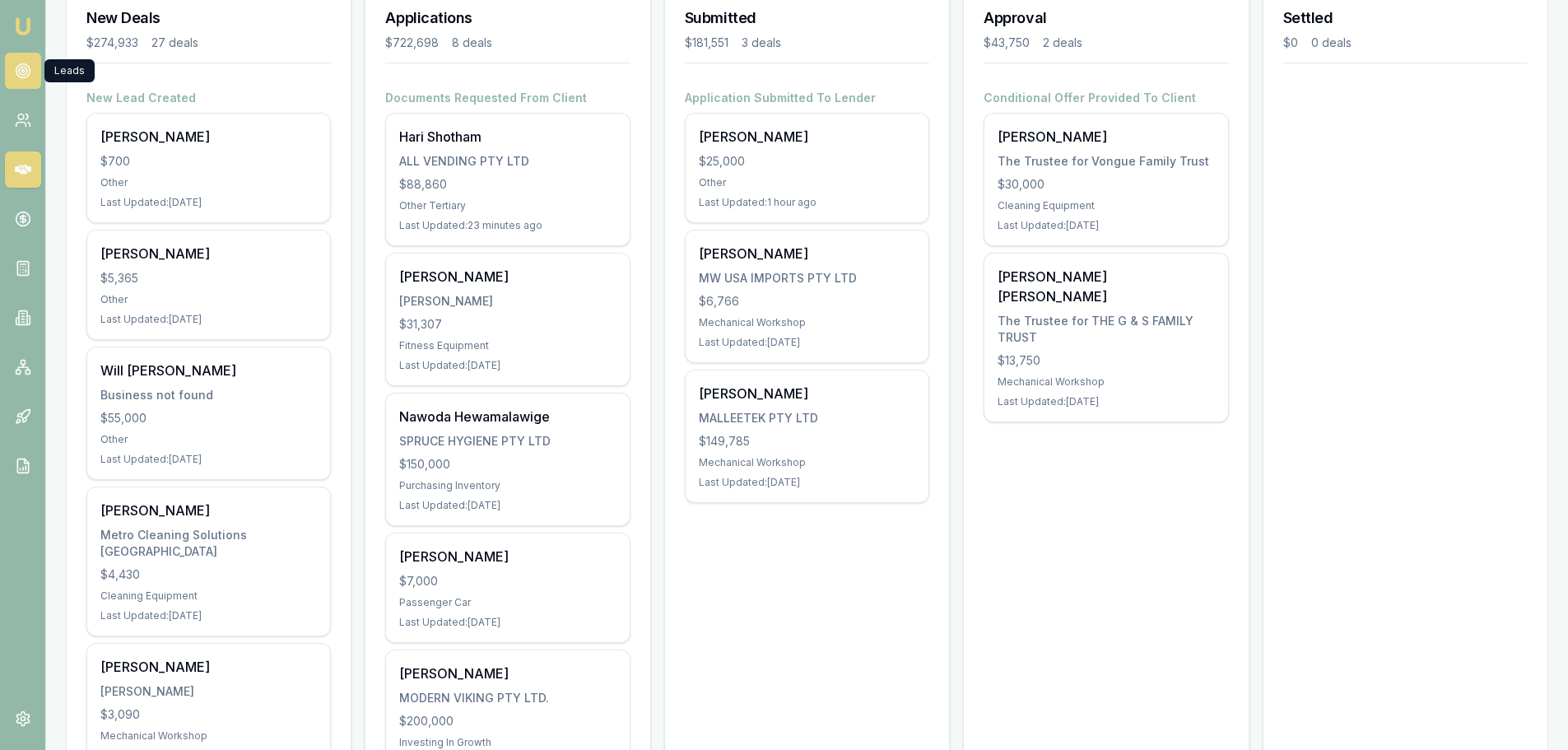
click at [20, 62] on link at bounding box center [24, 71] width 37 height 37
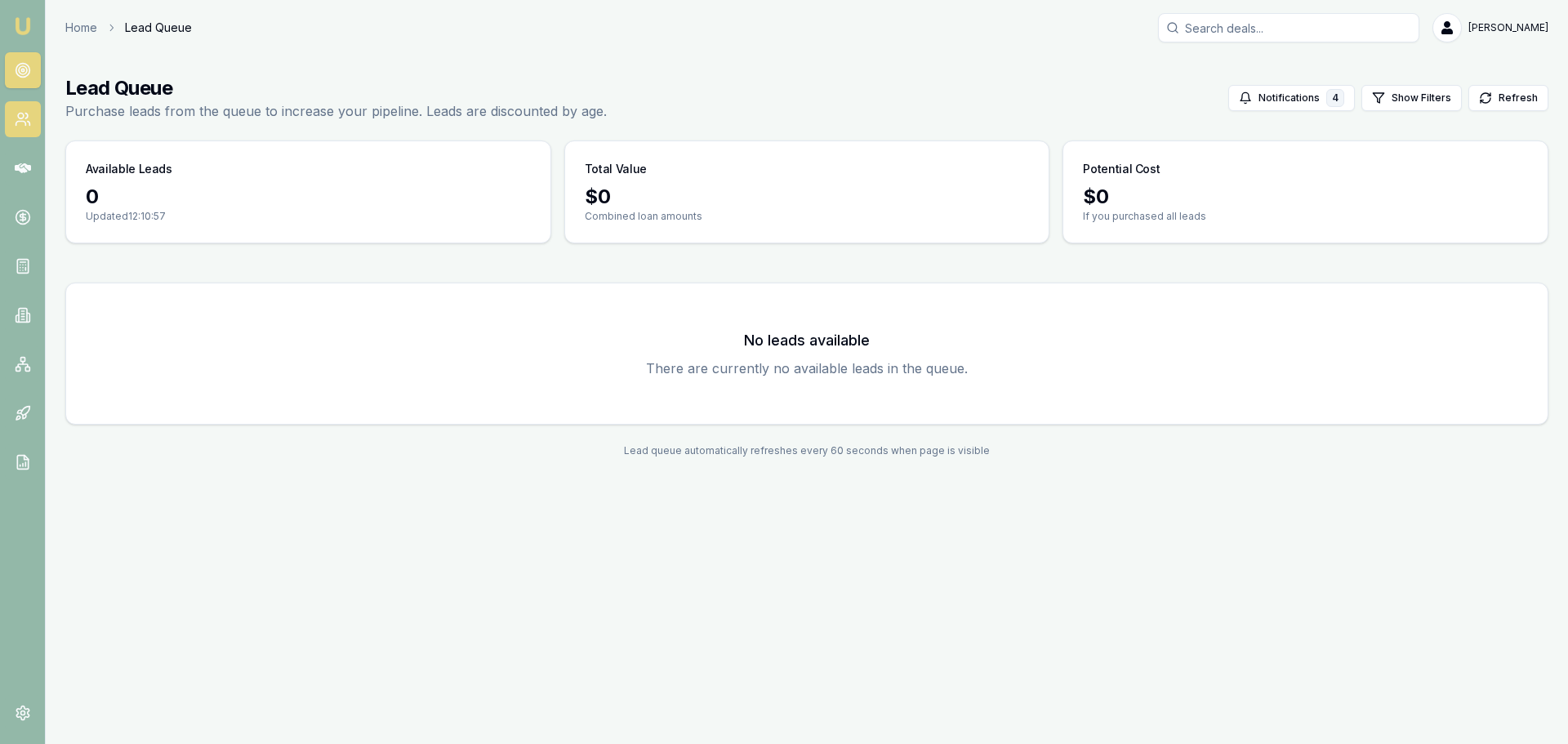
click at [18, 115] on circle at bounding box center [21, 116] width 6 height 6
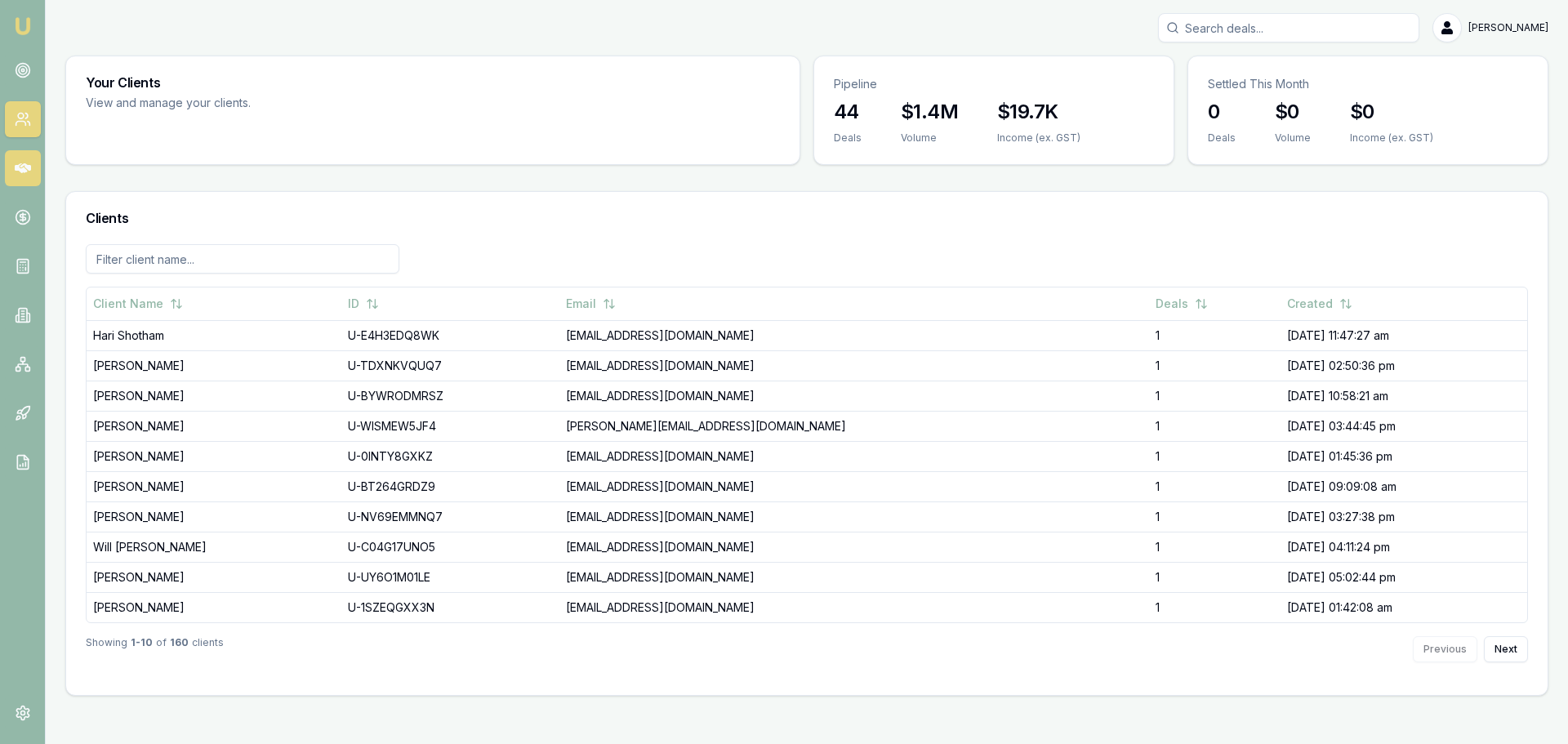
click at [8, 165] on link at bounding box center [23, 169] width 36 height 36
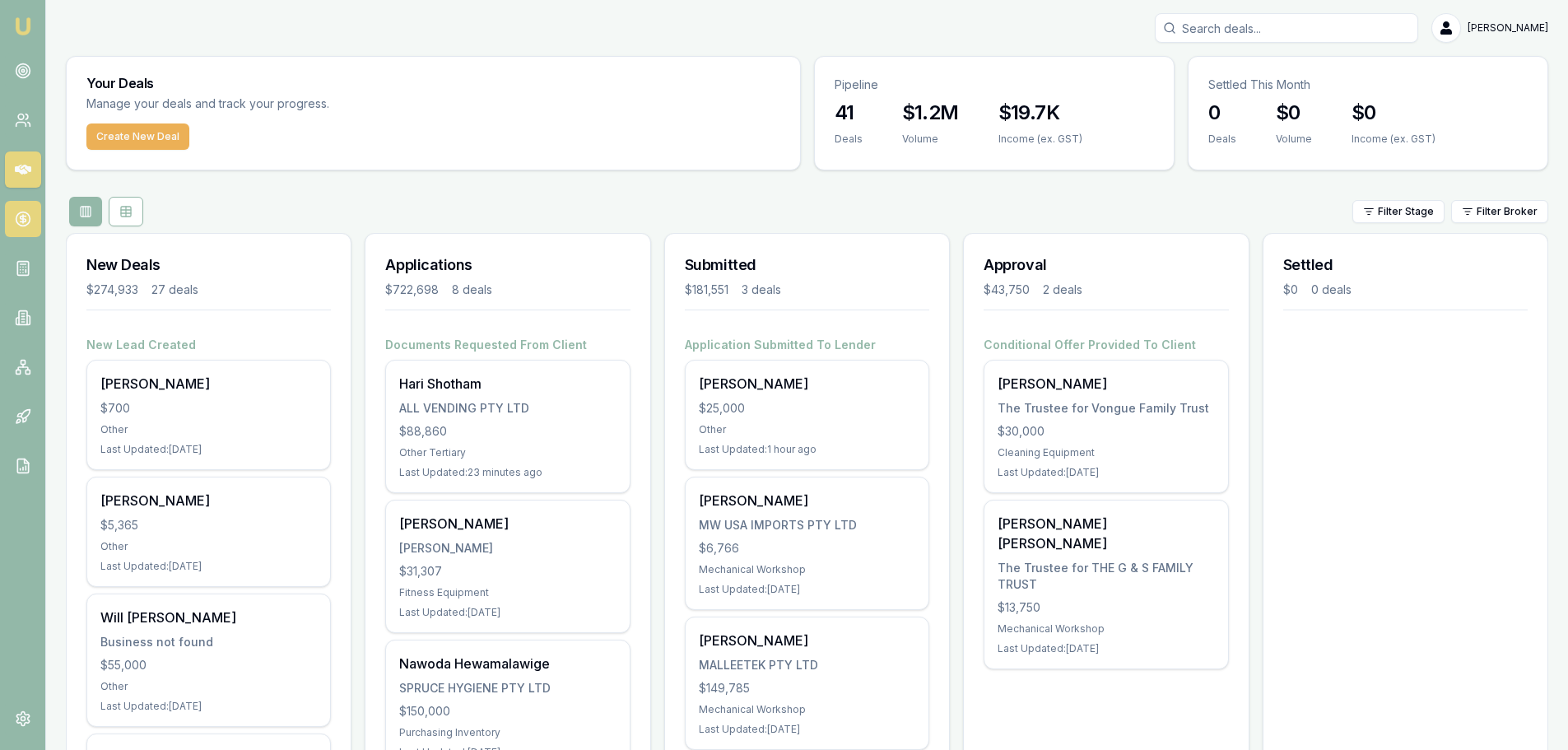
click at [23, 215] on icon at bounding box center [23, 218] width 0 height 8
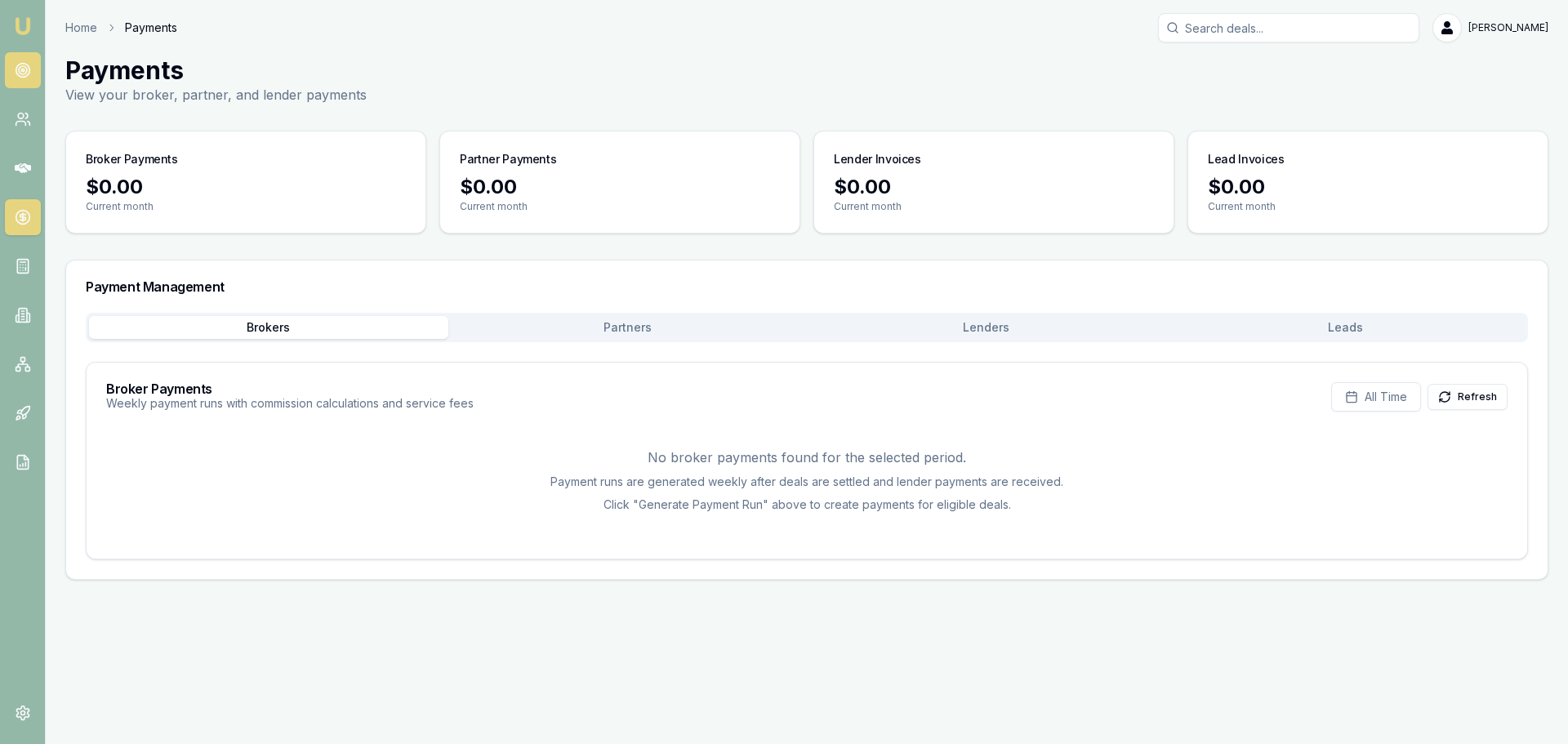
click at [7, 80] on link at bounding box center [23, 70] width 36 height 36
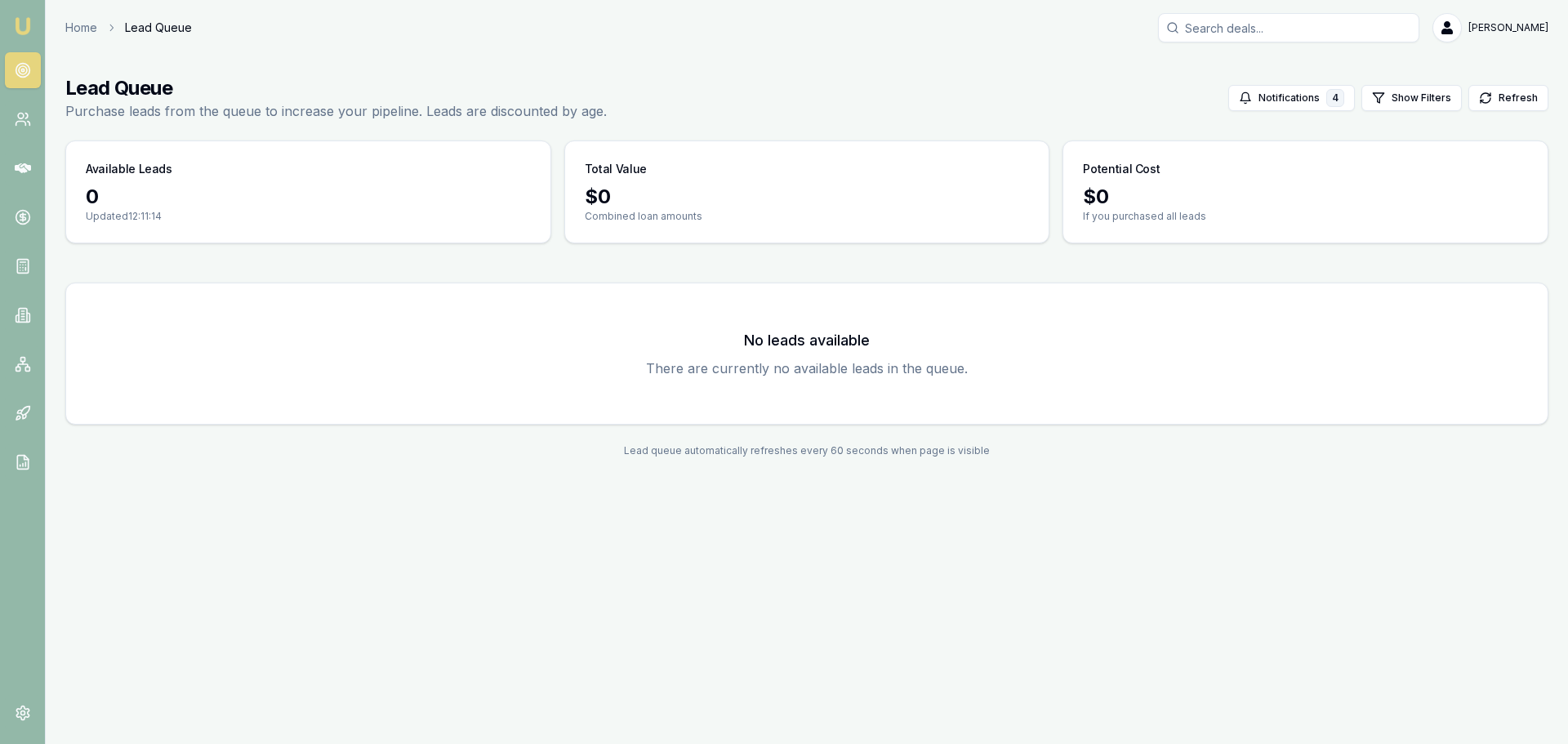
click at [995, 32] on div "Home Lead Queue Brad Hearns" at bounding box center [807, 28] width 1483 height 29
click at [32, 73] on link at bounding box center [23, 70] width 36 height 36
drag, startPoint x: 241, startPoint y: 67, endPoint x: 281, endPoint y: 66, distance: 40.0
click at [241, 67] on main "Lead Queue Purchase leads from the queue to increase your pipeline. Leads are d…" at bounding box center [807, 266] width 1523 height 421
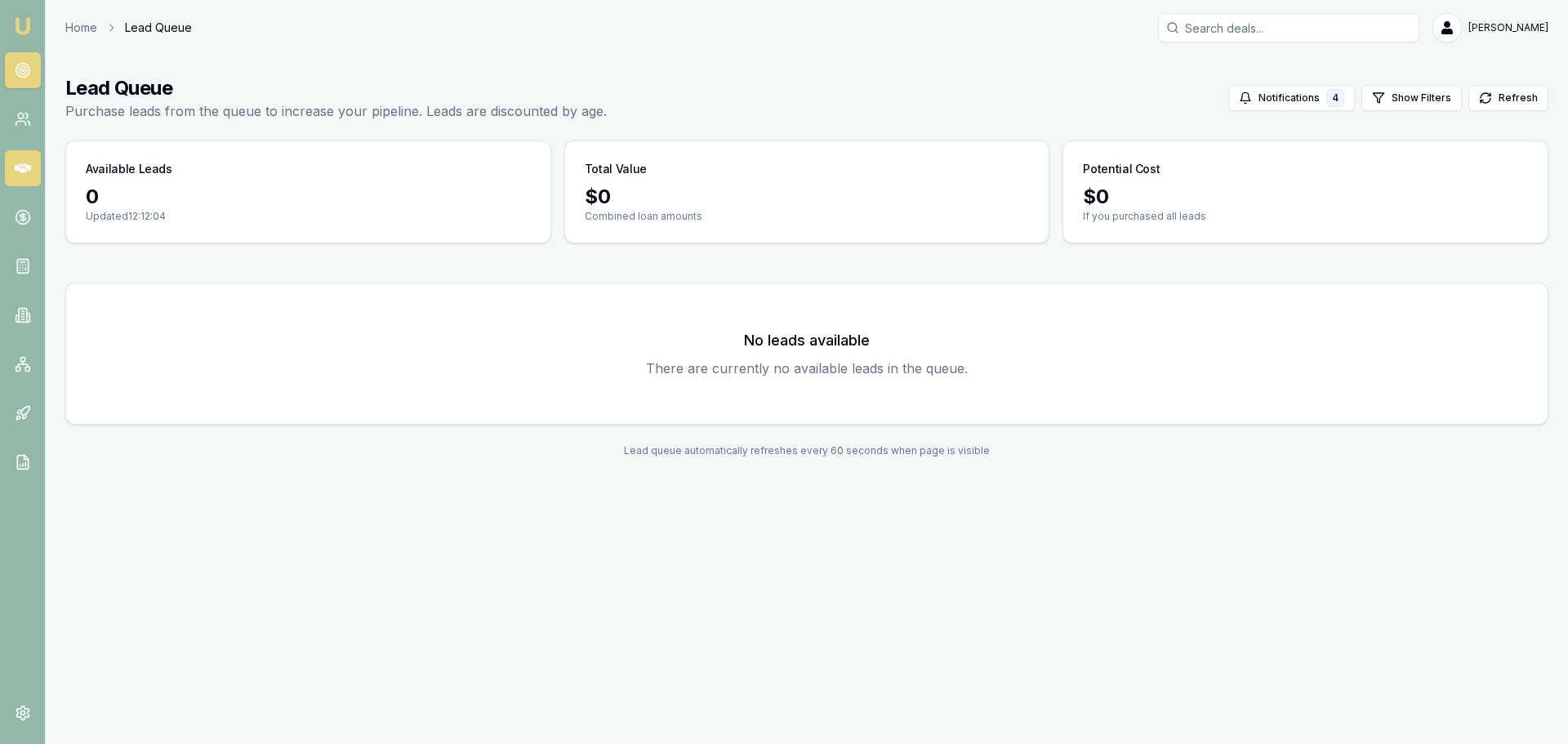
click at [13, 165] on link at bounding box center [23, 169] width 36 height 36
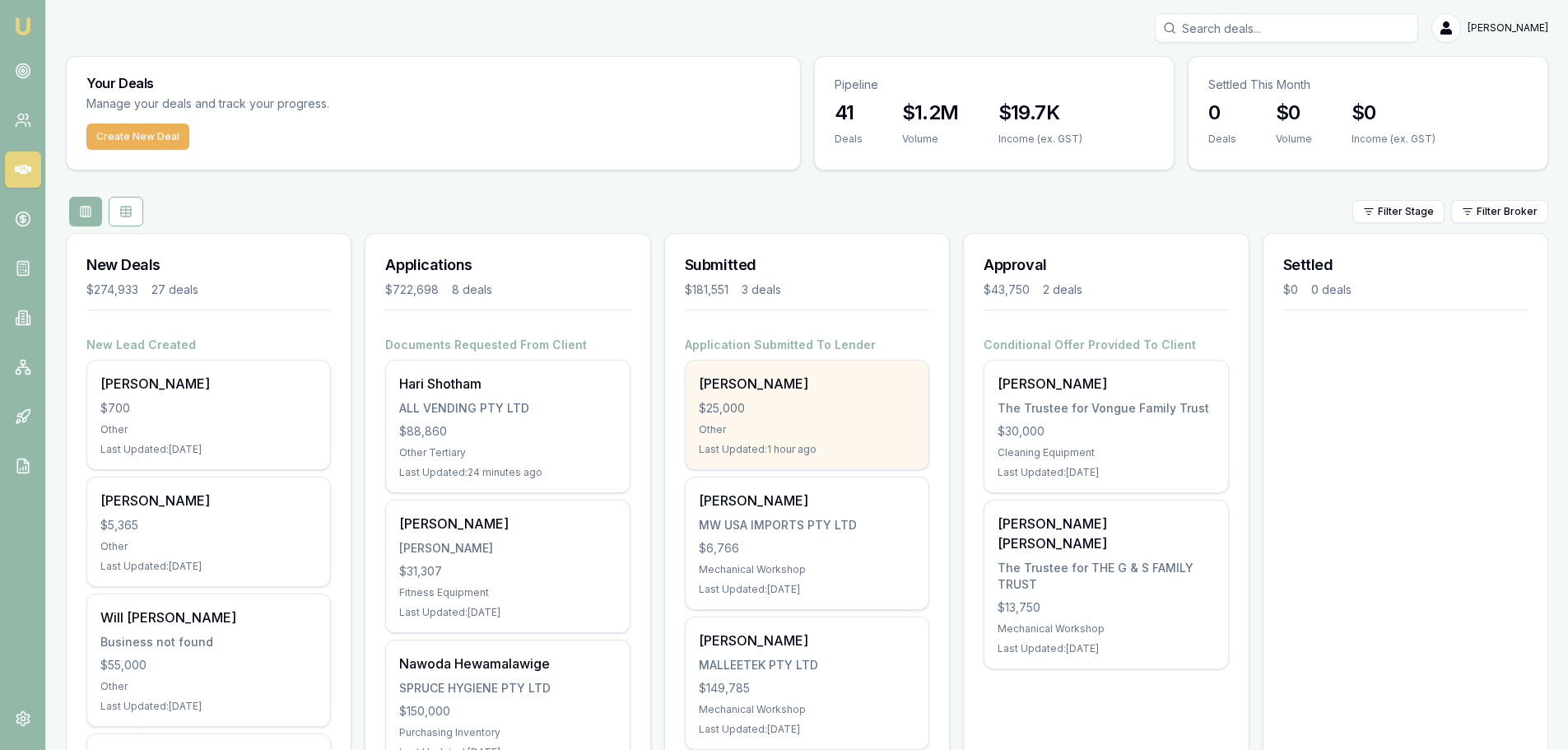
click at [779, 414] on div "$25,000" at bounding box center [807, 408] width 216 height 17
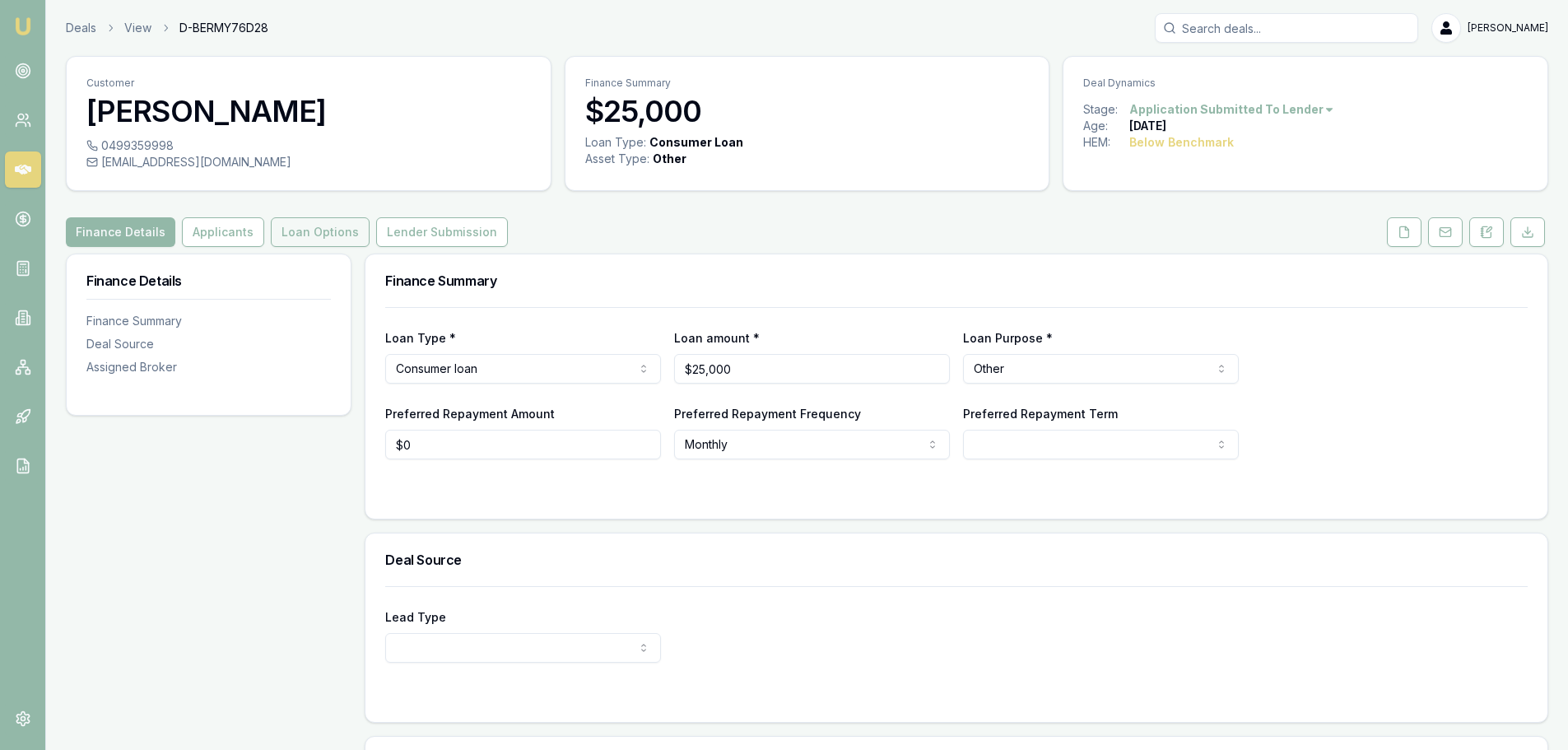
click at [319, 238] on button "Loan Options" at bounding box center [320, 232] width 99 height 30
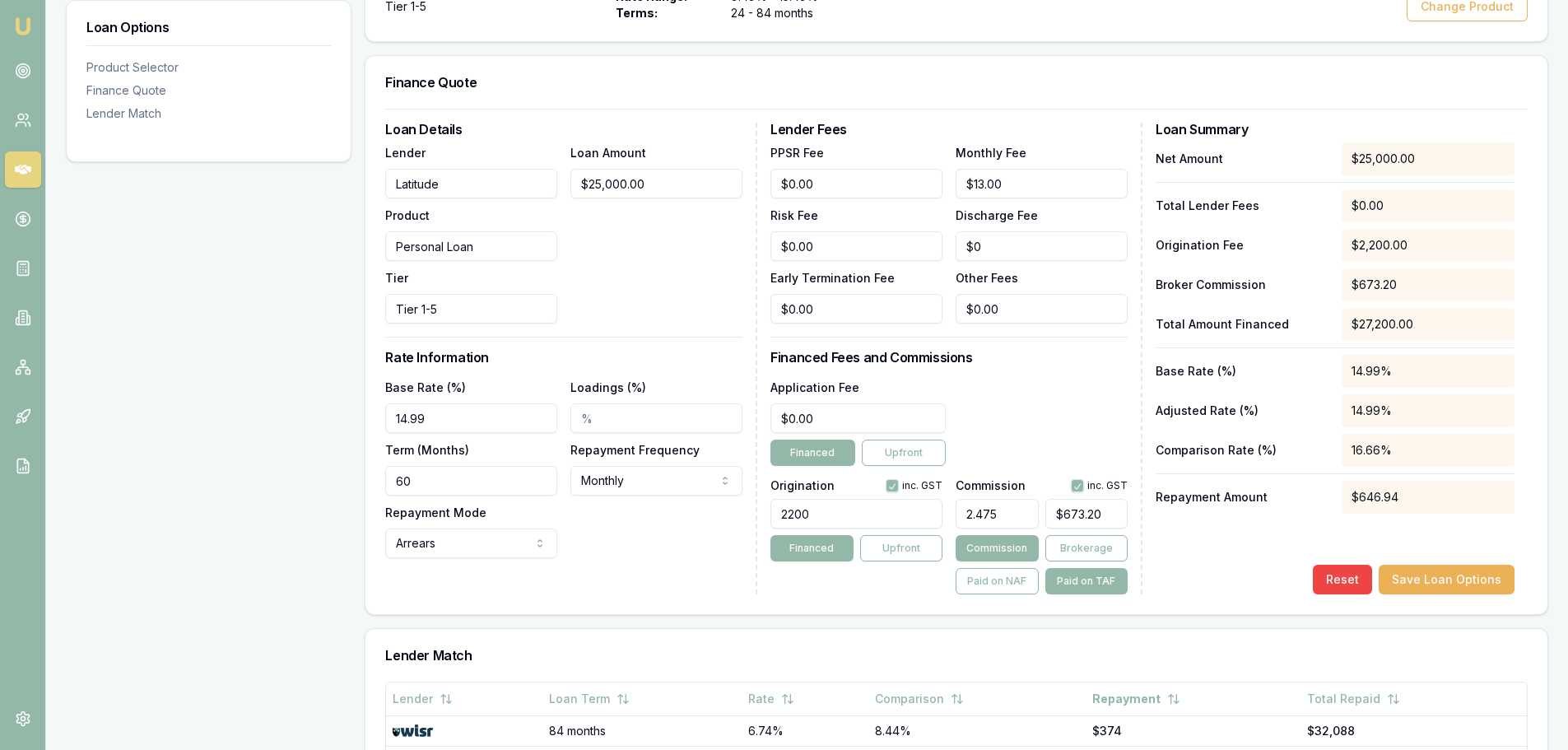
scroll to position [494, 0]
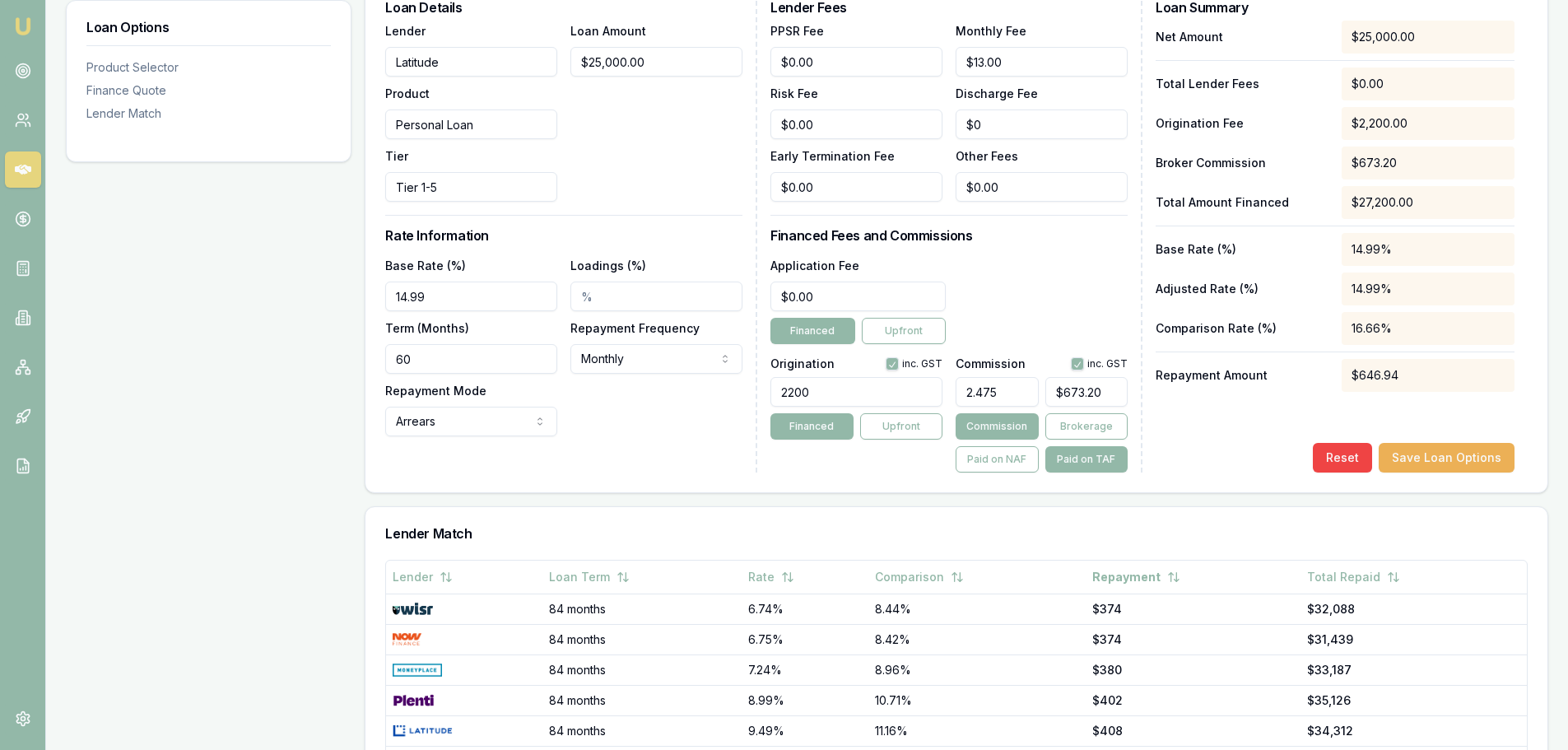
click at [327, 436] on div "Loan Options Product Selector Finance Quote Lender Match" at bounding box center [209, 365] width 286 height 1212
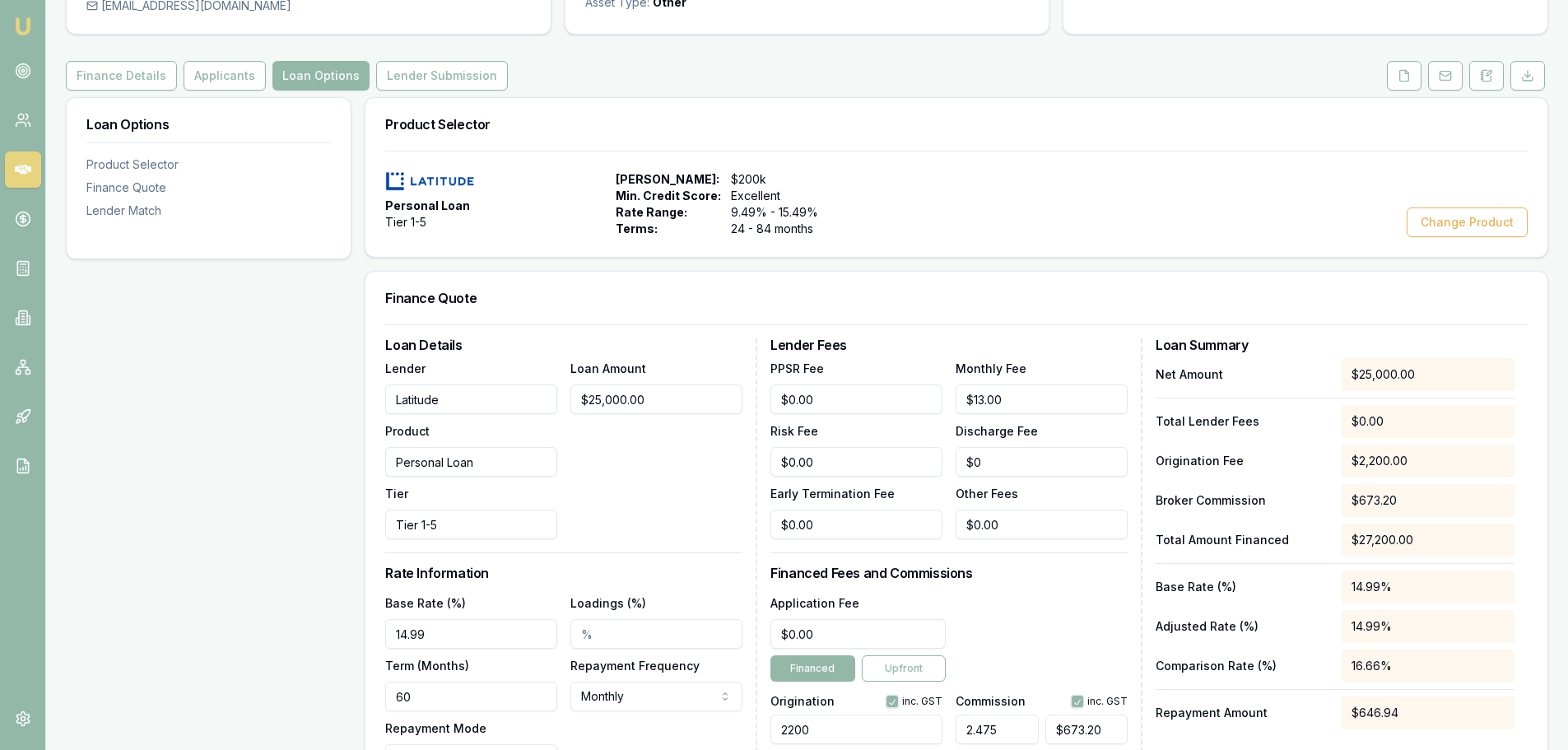
scroll to position [0, 0]
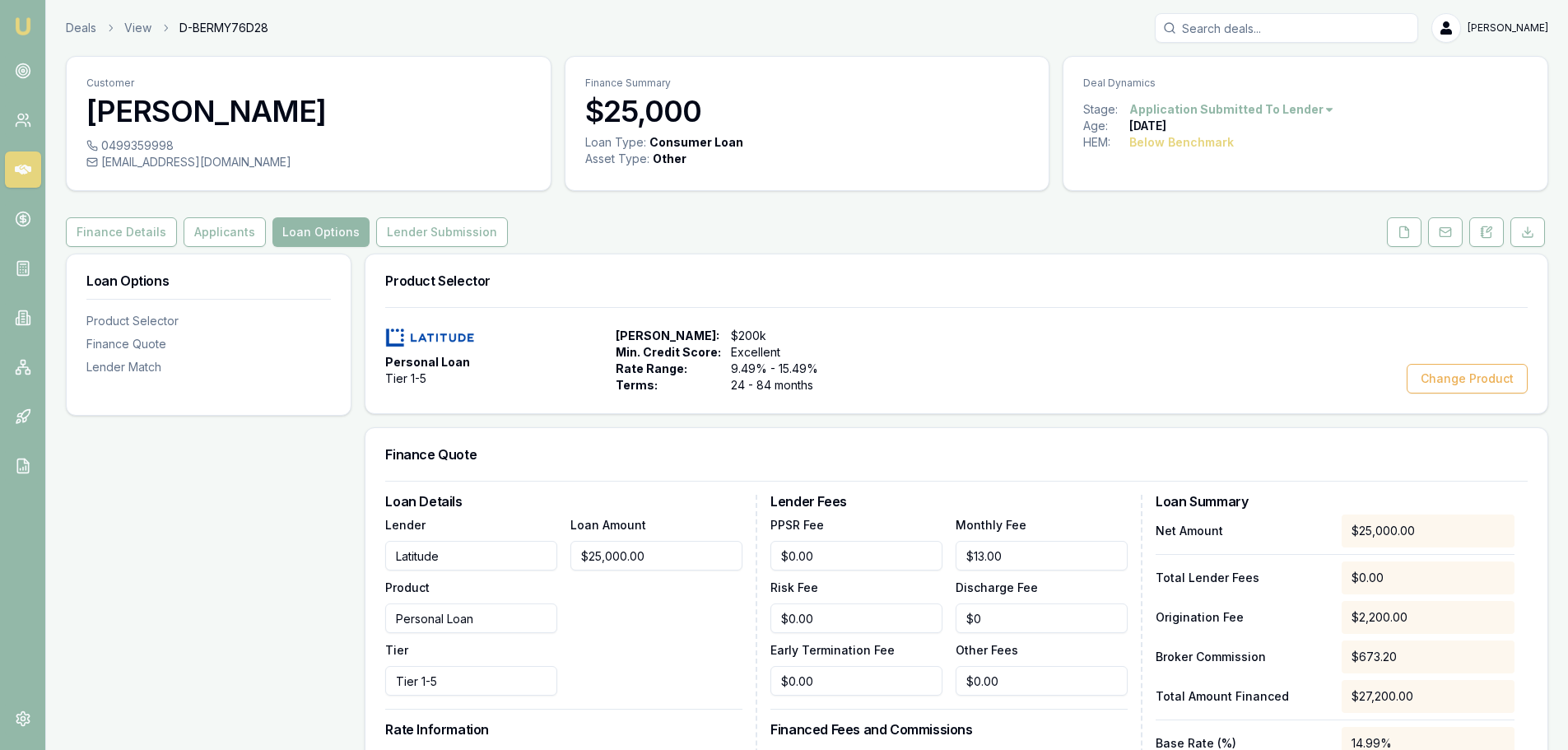
click at [680, 228] on div "Finance Details Applicants Loan Options Lender Submission" at bounding box center [808, 232] width 1483 height 30
